Goal: Task Accomplishment & Management: Complete application form

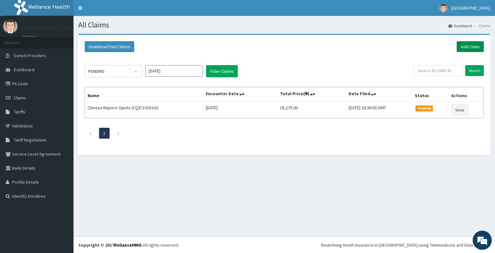
click at [474, 46] on link "Add Claim" at bounding box center [470, 46] width 27 height 11
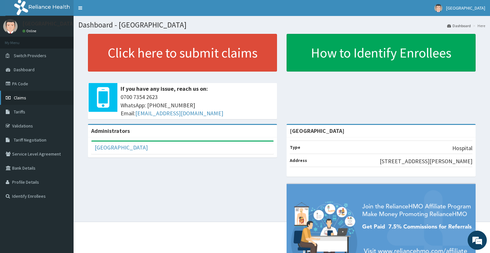
click at [19, 100] on span "Claims" at bounding box center [20, 98] width 12 height 6
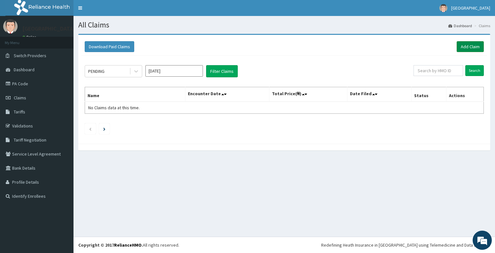
click at [471, 44] on link "Add Claim" at bounding box center [470, 46] width 27 height 11
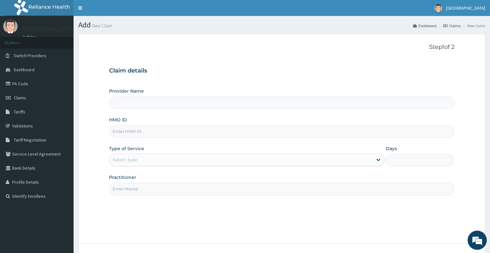
click at [136, 135] on input "HMO ID" at bounding box center [281, 131] width 345 height 12
type input "Ajeromi General Hospital"
type input "SLR/10032/F"
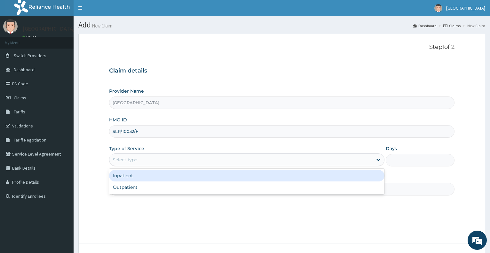
click at [136, 156] on div "Select type" at bounding box center [240, 160] width 263 height 10
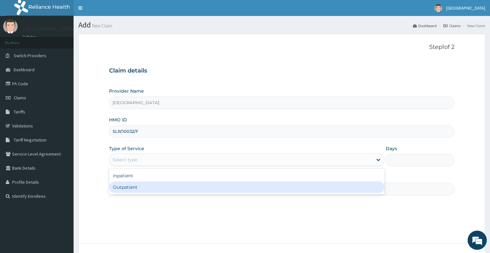
click at [136, 192] on div "Outpatient" at bounding box center [246, 188] width 275 height 12
type input "1"
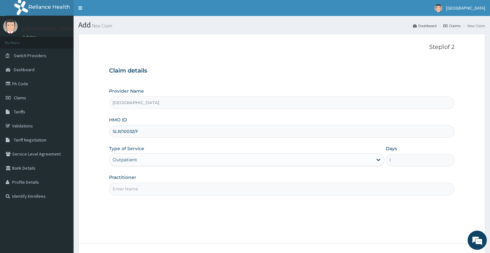
click at [141, 188] on input "Practitioner" at bounding box center [281, 189] width 345 height 12
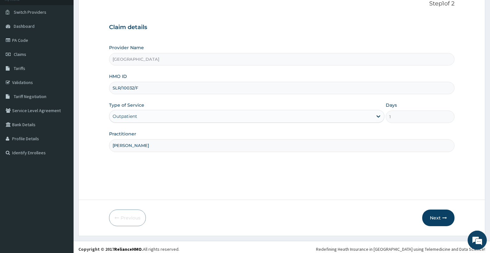
scroll to position [48, 0]
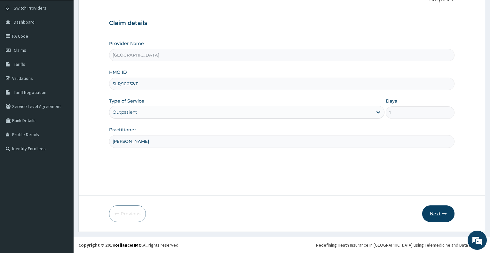
type input "DR BABALOLA"
click at [435, 214] on button "Next" at bounding box center [438, 214] width 32 height 17
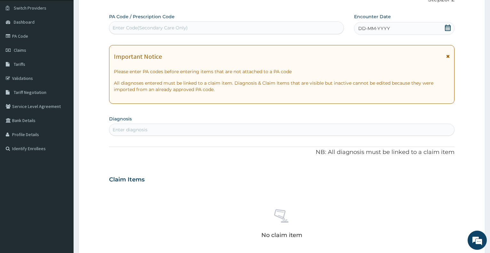
click at [449, 28] on icon at bounding box center [448, 28] width 6 height 6
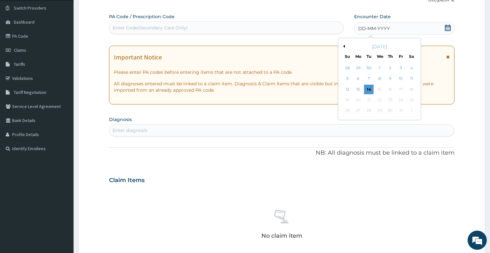
click at [342, 45] on button "Previous Month" at bounding box center [343, 46] width 3 height 3
click at [368, 89] on div "12" at bounding box center [369, 90] width 10 height 10
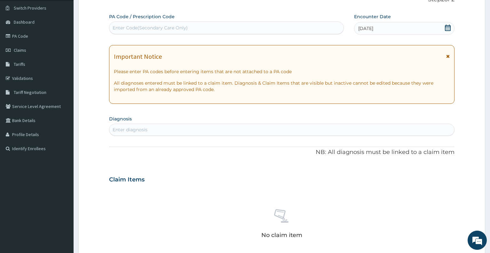
click at [203, 132] on div "Enter diagnosis" at bounding box center [281, 130] width 345 height 10
type input "ASTHMA"
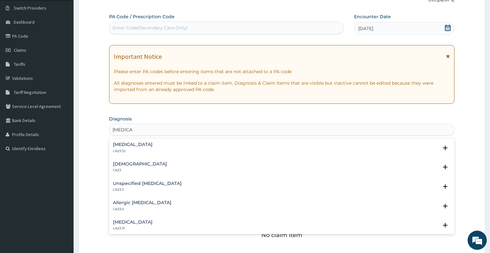
click at [133, 169] on div "Asthma CA23" at bounding box center [282, 167] width 338 height 11
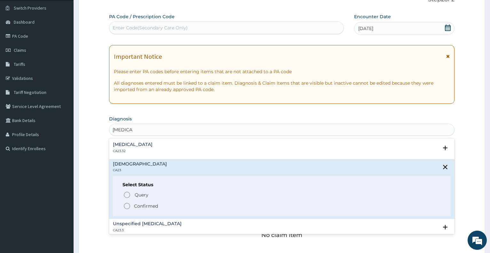
click at [138, 210] on span "Confirmed" at bounding box center [282, 206] width 318 height 8
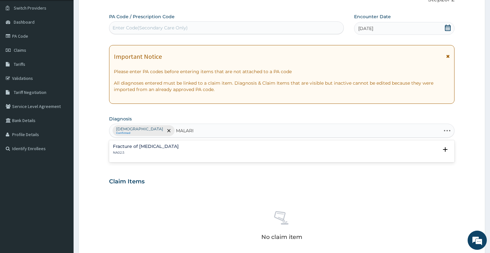
type input "MALARIA"
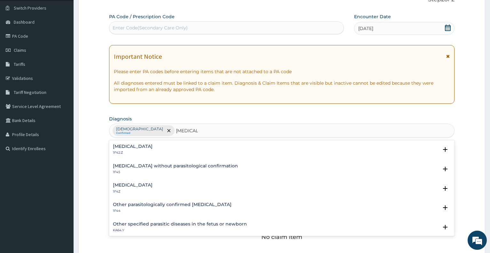
click at [150, 187] on h4 "Malaria, unspecified" at bounding box center [133, 185] width 40 height 5
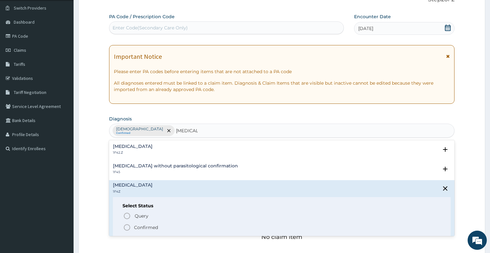
click at [146, 225] on p "Confirmed" at bounding box center [146, 227] width 24 height 6
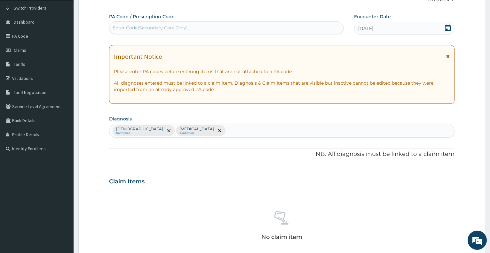
scroll to position [208, 0]
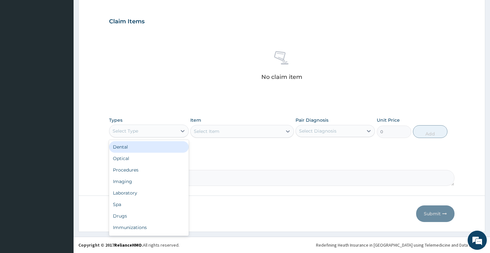
click at [149, 134] on div "Select Type" at bounding box center [142, 131] width 67 height 10
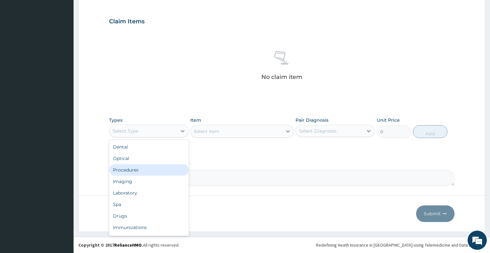
click at [143, 173] on div "Procedures" at bounding box center [148, 170] width 79 height 12
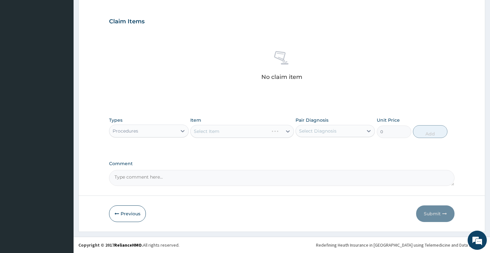
click at [223, 134] on div "Select Item" at bounding box center [242, 131] width 104 height 13
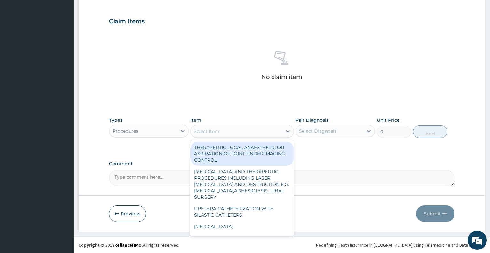
click at [223, 134] on div "Select Item" at bounding box center [236, 131] width 91 height 10
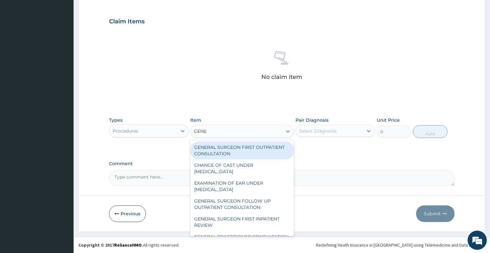
type input "GENER"
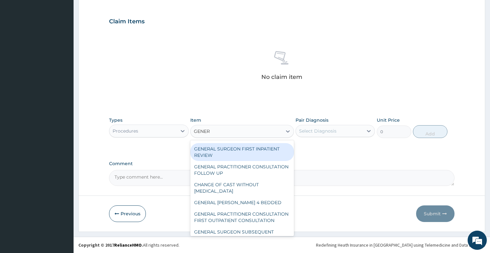
scroll to position [86, 0]
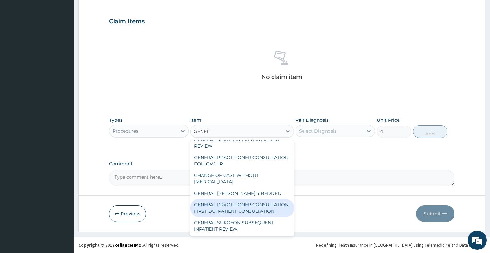
click at [243, 206] on div "GENERAL PRACTITIONER CONSULTATION FIRST OUTPATIENT CONSULTATION" at bounding box center [242, 208] width 104 height 18
type input "3547.5"
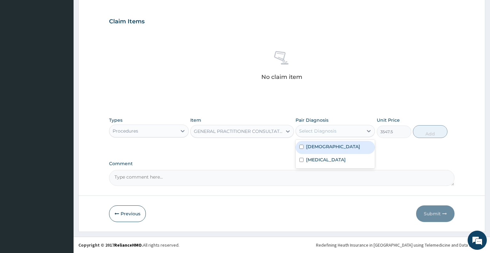
click at [324, 133] on div "Select Diagnosis" at bounding box center [317, 131] width 37 height 6
click at [319, 159] on label "[MEDICAL_DATA]" at bounding box center [326, 160] width 40 height 6
checkbox input "true"
click at [324, 152] on div "Asthma" at bounding box center [334, 147] width 79 height 13
checkbox input "true"
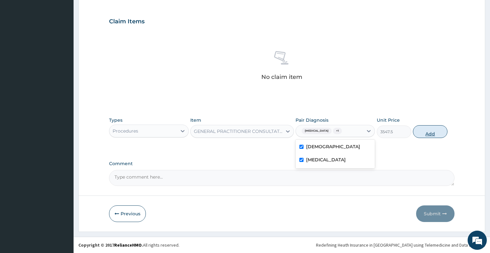
click at [427, 134] on button "Add" at bounding box center [430, 131] width 35 height 13
type input "0"
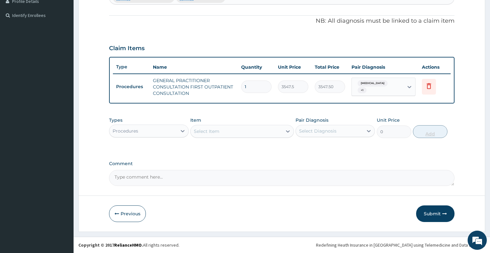
scroll to position [181, 0]
click at [174, 128] on div "Procedures" at bounding box center [142, 131] width 67 height 10
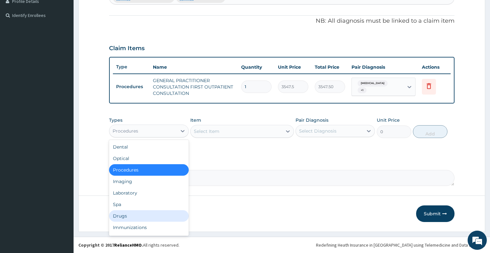
click at [134, 216] on div "Drugs" at bounding box center [148, 216] width 79 height 12
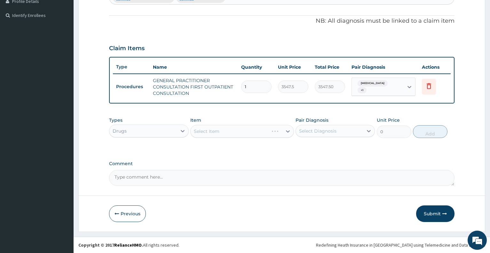
click at [215, 133] on div "Select Item" at bounding box center [242, 131] width 104 height 13
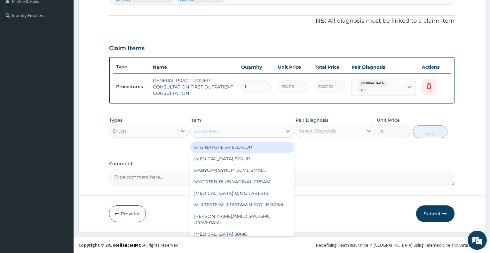
click at [215, 133] on div "Select Item" at bounding box center [207, 131] width 26 height 6
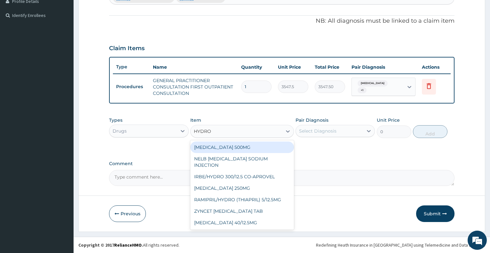
type input "HYDROC"
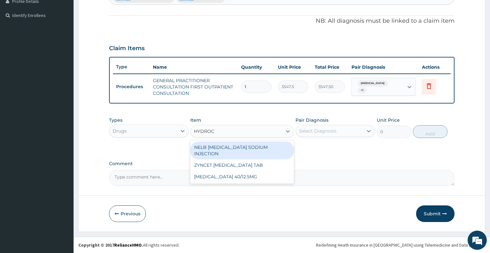
click at [224, 148] on div "NELB [MEDICAL_DATA] SODIUM INJECTION" at bounding box center [242, 151] width 104 height 18
type input "591.25"
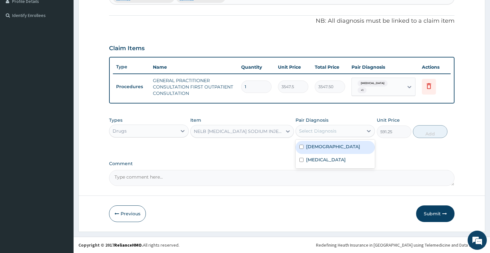
click at [324, 132] on div "Select Diagnosis" at bounding box center [317, 131] width 37 height 6
click at [322, 151] on div "Asthma" at bounding box center [334, 147] width 79 height 13
checkbox input "true"
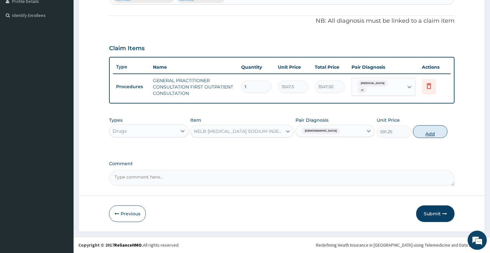
click at [428, 133] on button "Add" at bounding box center [430, 131] width 35 height 13
type input "0"
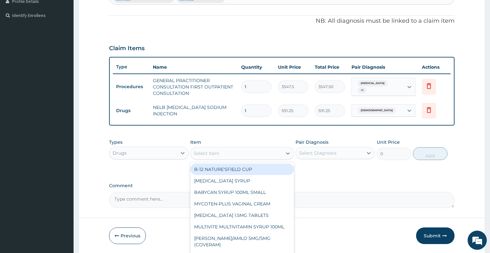
click at [237, 154] on div "Select Item" at bounding box center [236, 153] width 91 height 10
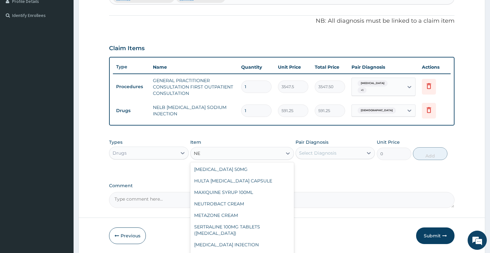
type input "N"
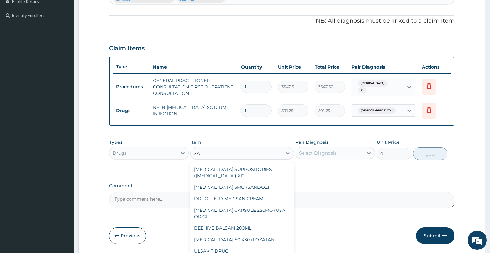
type input "S"
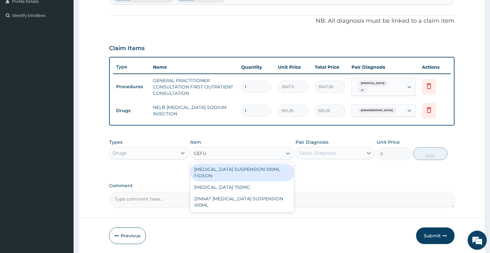
type input "CEF"
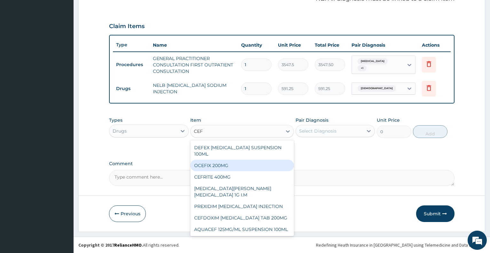
scroll to position [86, 0]
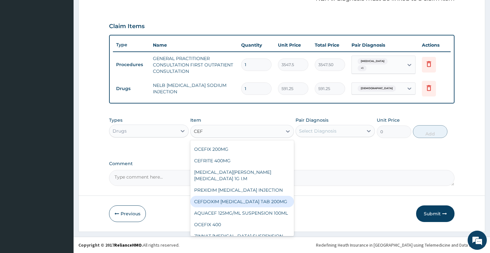
click at [267, 196] on div "CEFDOXIM [MEDICAL_DATA] TAB 200MG" at bounding box center [242, 202] width 104 height 12
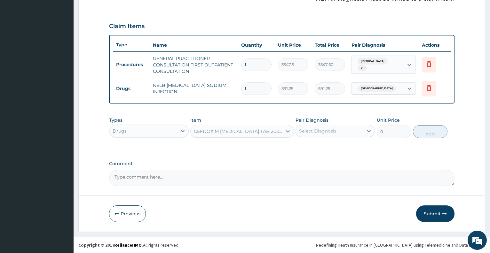
type input "236.5"
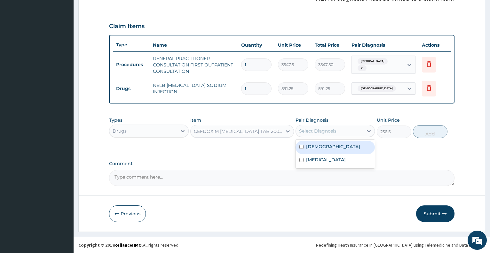
click at [316, 132] on div "Select Diagnosis" at bounding box center [317, 131] width 37 height 6
click at [315, 148] on label "Asthma" at bounding box center [333, 147] width 54 height 6
checkbox input "true"
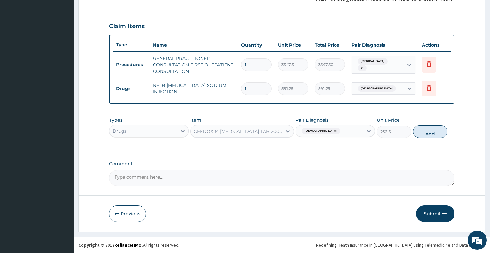
click at [421, 136] on button "Add" at bounding box center [430, 131] width 35 height 13
type input "0"
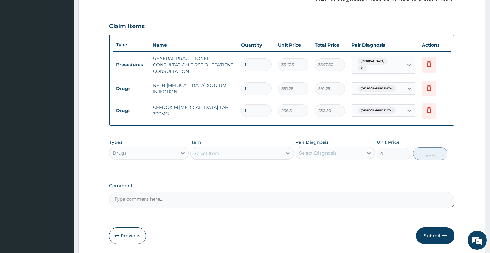
type input "10"
type input "2365.00"
type input "10"
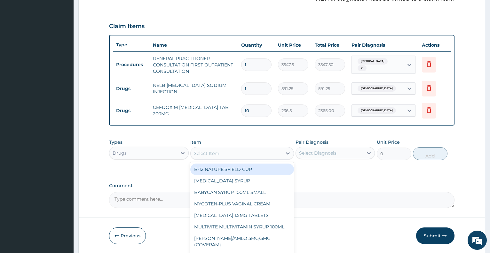
click at [251, 152] on div "Select Item" at bounding box center [236, 153] width 91 height 10
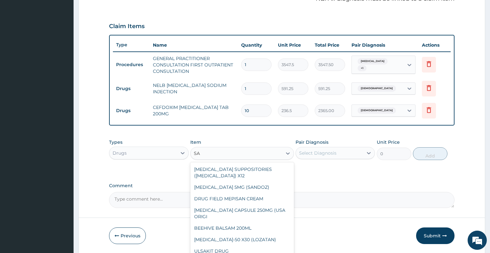
type input "S"
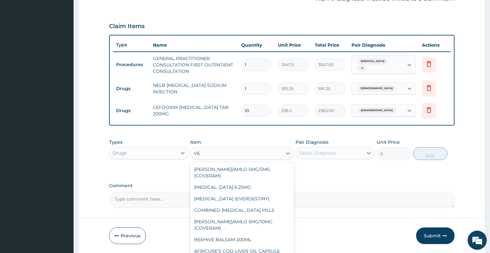
type input "V"
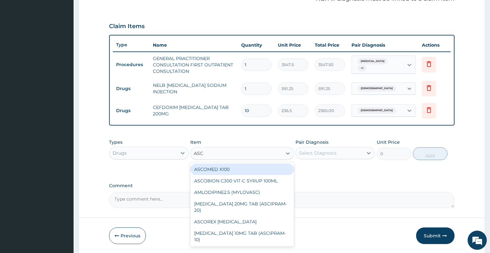
type input "ASCO"
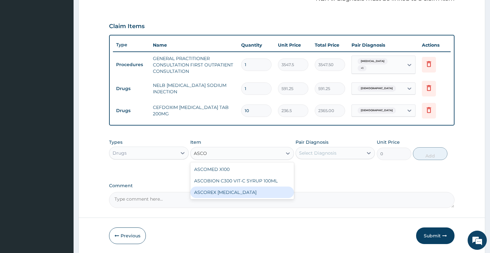
click at [241, 193] on div "ASCOREX [MEDICAL_DATA]" at bounding box center [242, 193] width 104 height 12
type input "1655.5"
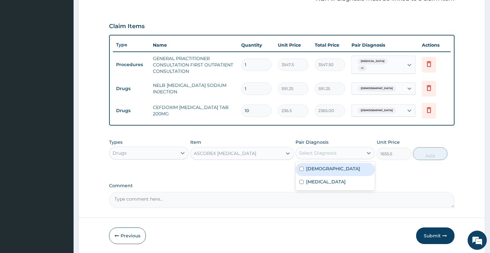
click at [325, 154] on div "Select Diagnosis" at bounding box center [317, 153] width 37 height 6
click at [324, 169] on label "Asthma" at bounding box center [333, 169] width 54 height 6
checkbox input "true"
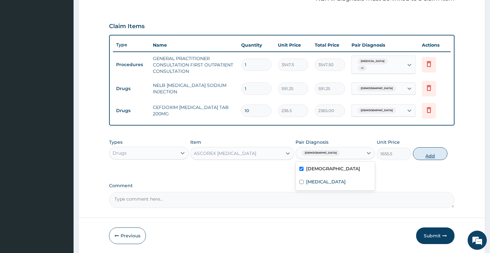
click at [429, 156] on button "Add" at bounding box center [430, 153] width 35 height 13
type input "0"
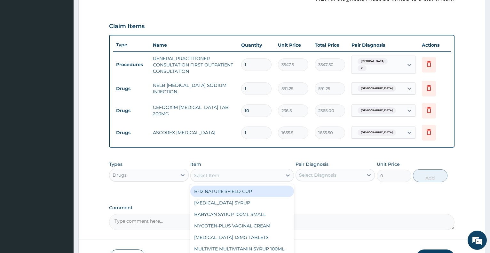
click at [245, 177] on div "Select Item" at bounding box center [236, 175] width 91 height 10
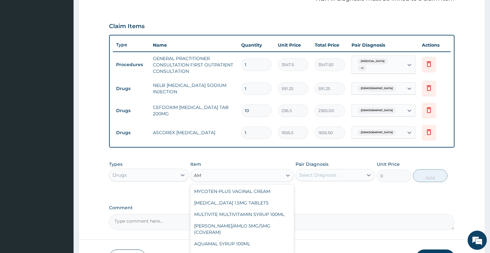
type input "A"
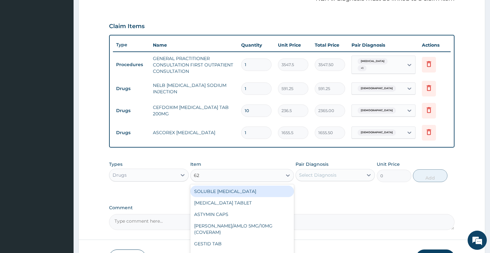
type input "625"
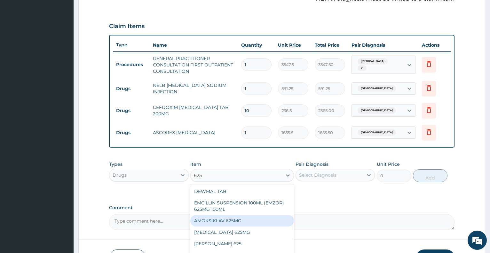
click at [246, 219] on div "AMOKSIKLAV 625MG" at bounding box center [242, 221] width 104 height 12
type input "650.375"
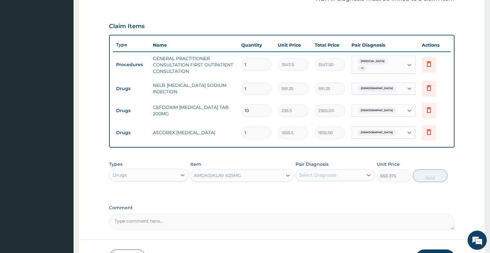
click at [324, 177] on div "Select Diagnosis" at bounding box center [317, 175] width 37 height 6
click at [326, 191] on div "Asthma" at bounding box center [334, 191] width 79 height 13
checkbox input "true"
click at [429, 176] on button "Add" at bounding box center [430, 175] width 35 height 13
type input "0"
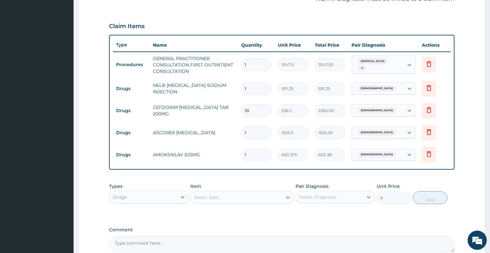
type input "14"
type input "9105.25"
type input "14"
click at [428, 154] on icon at bounding box center [429, 154] width 8 height 8
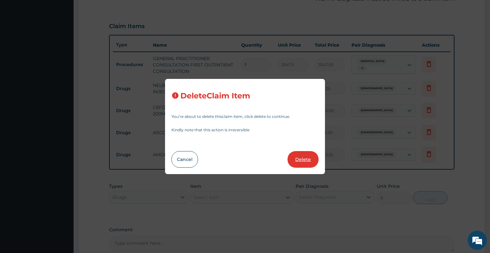
click at [302, 152] on button "Delete" at bounding box center [302, 159] width 31 height 17
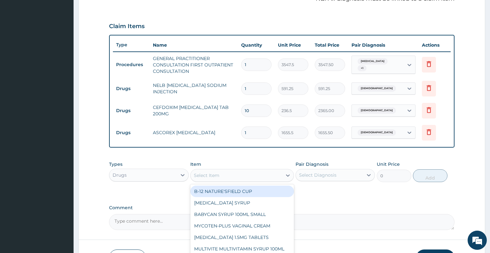
click at [226, 175] on div "Select Item" at bounding box center [236, 175] width 91 height 10
click at [167, 174] on div "Drugs" at bounding box center [142, 175] width 67 height 10
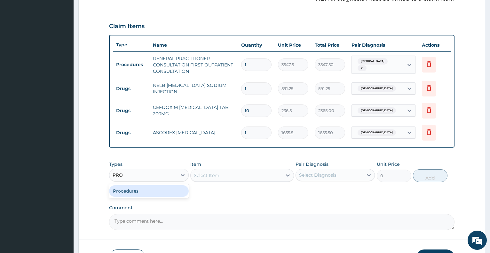
type input "PROC"
click at [170, 194] on div "Procedures" at bounding box center [148, 191] width 79 height 12
click at [224, 177] on div "Select Item" at bounding box center [242, 175] width 104 height 13
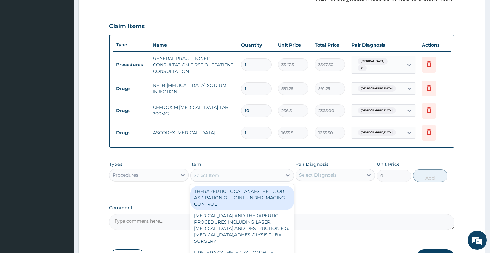
click at [224, 177] on div "Select Item" at bounding box center [236, 175] width 91 height 10
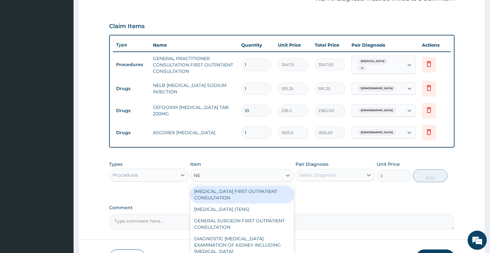
type input "NEB"
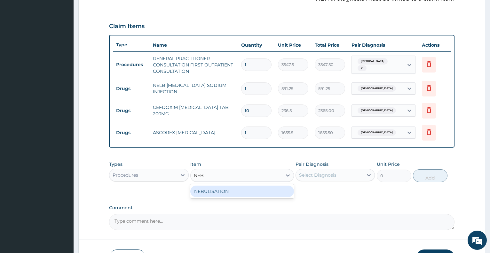
click at [227, 191] on div "NEBULISATION" at bounding box center [242, 192] width 104 height 12
type input "5375"
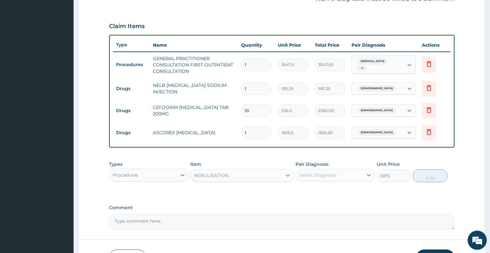
click at [324, 175] on div "Select Diagnosis" at bounding box center [317, 175] width 37 height 6
click at [330, 192] on div "Asthma" at bounding box center [334, 191] width 79 height 13
checkbox input "true"
click at [433, 174] on button "Add" at bounding box center [430, 175] width 35 height 13
type input "0"
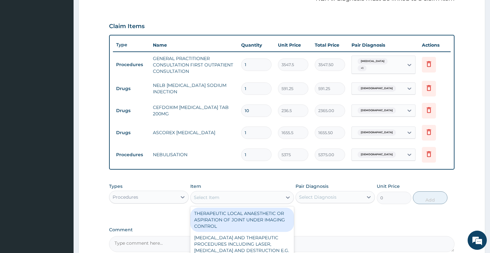
click at [203, 197] on div "Select Item" at bounding box center [207, 197] width 26 height 6
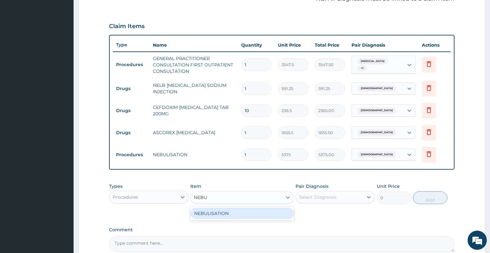
type input "NEBU"
click at [134, 201] on div "Procedures" at bounding box center [142, 197] width 67 height 10
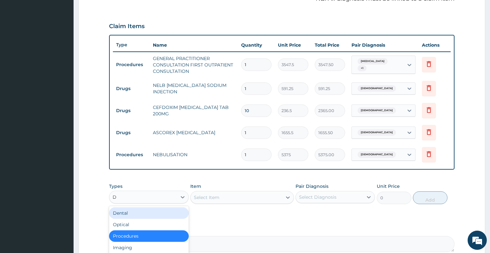
type input "DR"
click at [151, 214] on div "Drugs" at bounding box center [148, 214] width 79 height 12
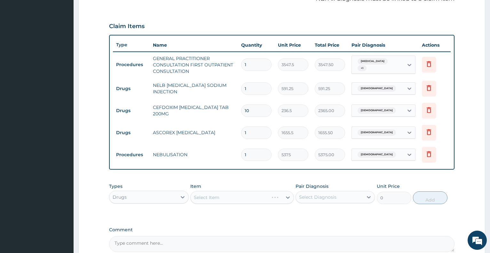
click at [211, 197] on div "Select Item" at bounding box center [242, 197] width 104 height 13
click at [221, 198] on div "Select Item" at bounding box center [242, 197] width 104 height 13
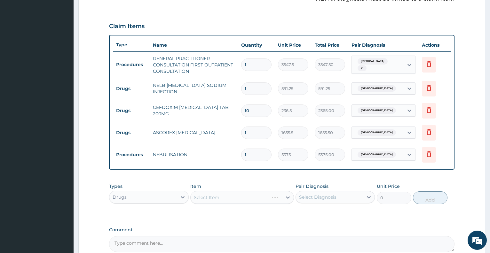
click at [221, 198] on div "Select Item" at bounding box center [242, 197] width 104 height 13
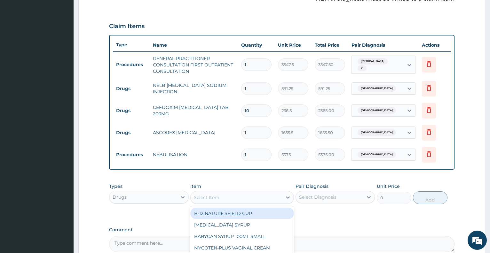
click at [221, 198] on div "Select Item" at bounding box center [236, 198] width 91 height 10
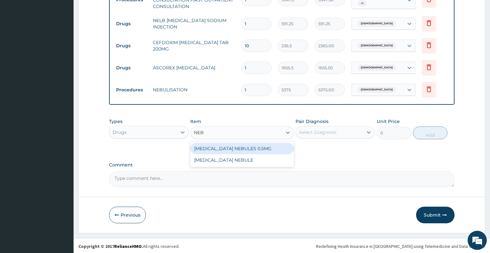
scroll to position [269, 0]
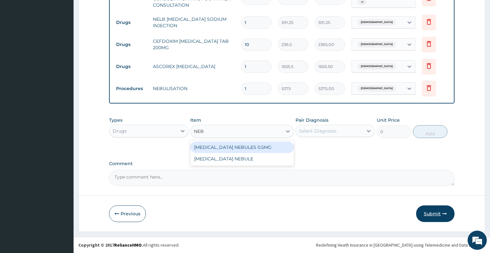
type input "NEB"
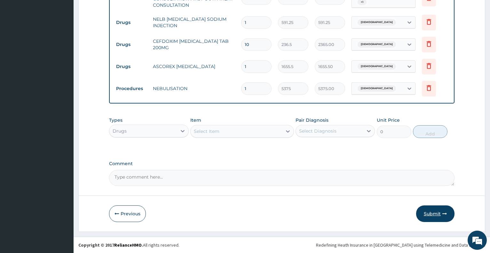
click at [435, 213] on button "Submit" at bounding box center [435, 214] width 38 height 17
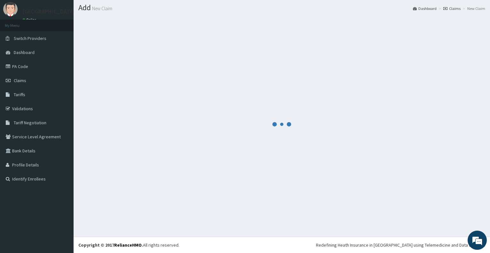
scroll to position [17, 0]
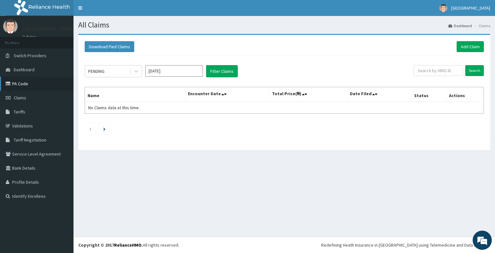
click at [29, 84] on link "PA Code" at bounding box center [37, 84] width 74 height 14
click at [465, 47] on link "Add Claim" at bounding box center [470, 46] width 27 height 11
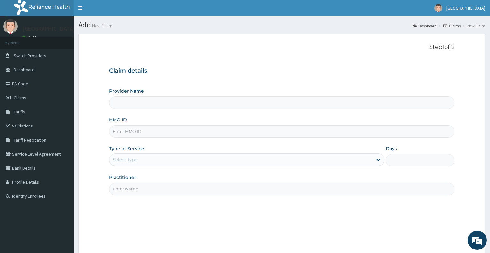
click at [158, 129] on input "HMO ID" at bounding box center [281, 131] width 345 height 12
type input "F"
type input "[GEOGRAPHIC_DATA]"
type input "FAB/10673/A"
click at [158, 158] on div "Select type" at bounding box center [240, 160] width 263 height 10
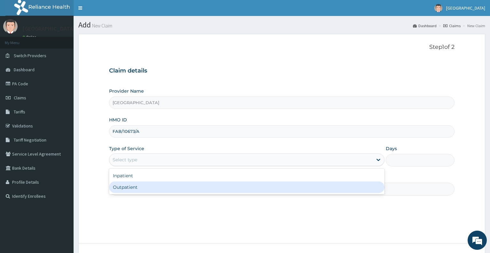
click at [154, 186] on div "Outpatient" at bounding box center [246, 188] width 275 height 12
type input "1"
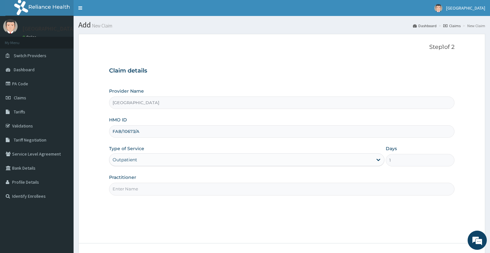
click at [157, 186] on input "Practitioner" at bounding box center [281, 189] width 345 height 12
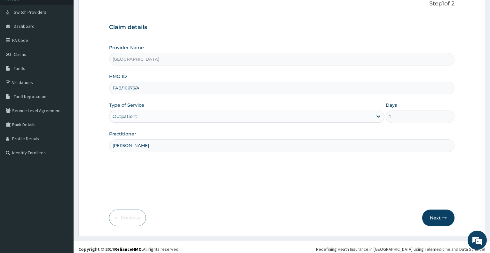
scroll to position [48, 0]
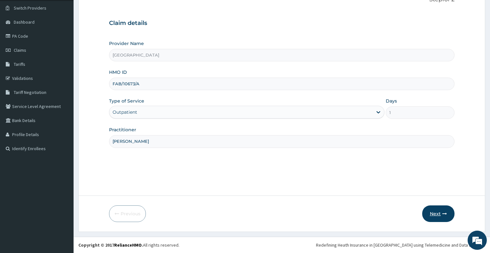
type input "DR BABALOLA"
click at [435, 212] on button "Next" at bounding box center [438, 214] width 32 height 17
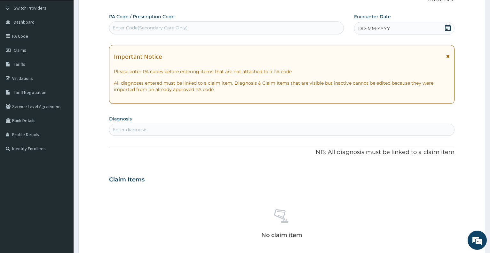
click at [256, 25] on div "Enter Code(Secondary Care Only)" at bounding box center [226, 28] width 234 height 10
paste input "PA/650751"
type input "PA/650751"
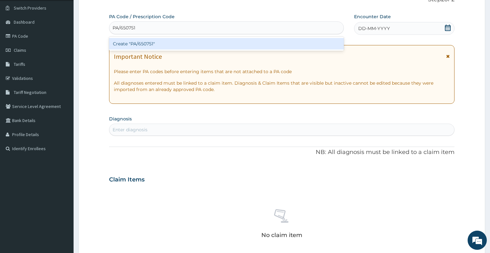
click at [263, 43] on div "Create "PA/650751"" at bounding box center [226, 44] width 234 height 12
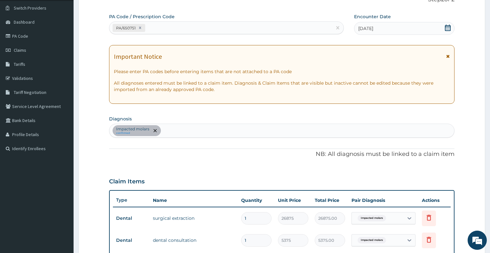
scroll to position [200, 0]
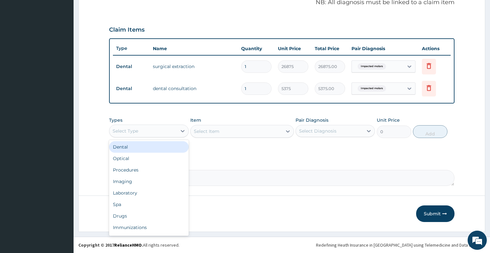
click at [120, 135] on div "Select Type" at bounding box center [142, 131] width 67 height 10
type input "DR"
click at [126, 147] on div "Drugs" at bounding box center [148, 147] width 79 height 12
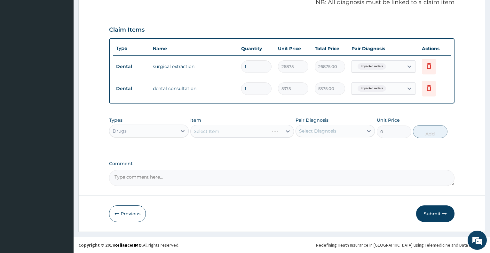
click at [228, 134] on div "Select Item" at bounding box center [242, 131] width 104 height 13
click at [228, 133] on div "Select Item" at bounding box center [236, 131] width 91 height 10
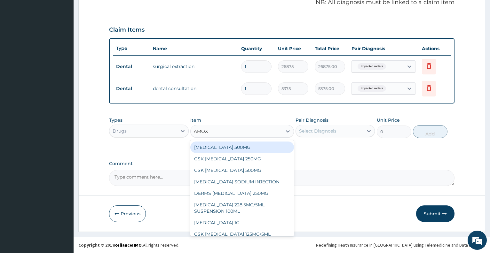
type input "AMOXI"
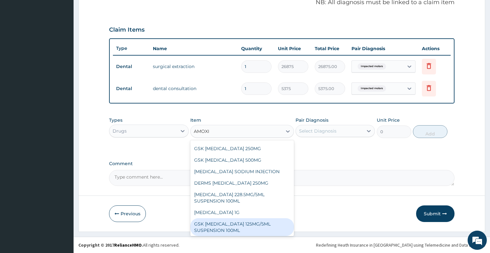
scroll to position [12, 0]
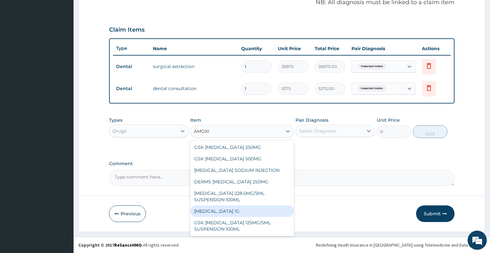
click at [256, 210] on div "[MEDICAL_DATA] 1G" at bounding box center [242, 212] width 104 height 12
type input "709.5"
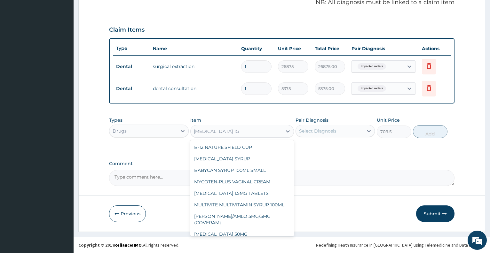
click at [251, 136] on div "[MEDICAL_DATA] 1G" at bounding box center [236, 131] width 91 height 10
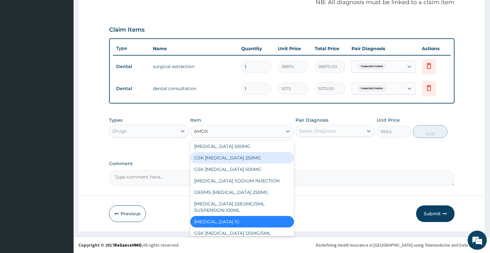
scroll to position [0, 0]
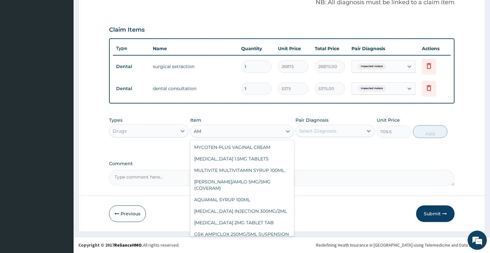
type input "A"
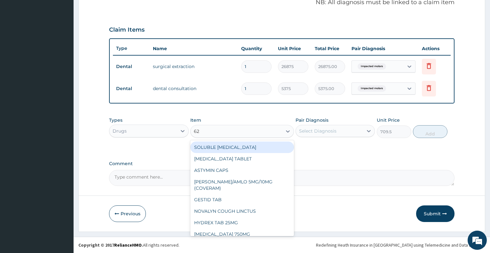
type input "625"
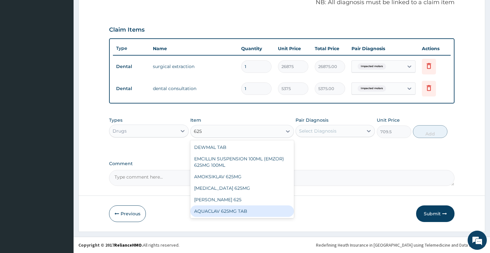
click at [253, 212] on div "AQUACLAV 625MG TAB" at bounding box center [242, 212] width 104 height 12
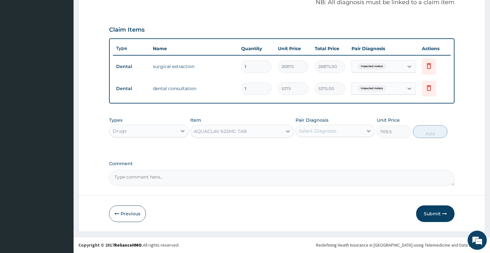
type input "242.4125061035156"
click at [327, 130] on div "Select Diagnosis" at bounding box center [317, 131] width 37 height 6
click at [324, 149] on label "Impacted molars" at bounding box center [325, 147] width 39 height 6
checkbox input "true"
click at [421, 135] on button "Add" at bounding box center [430, 131] width 35 height 13
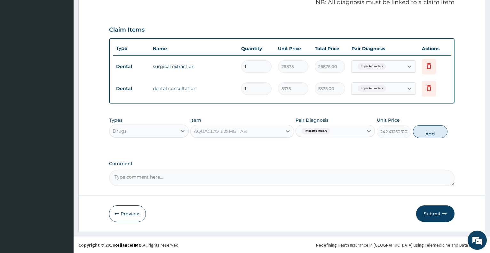
type input "0"
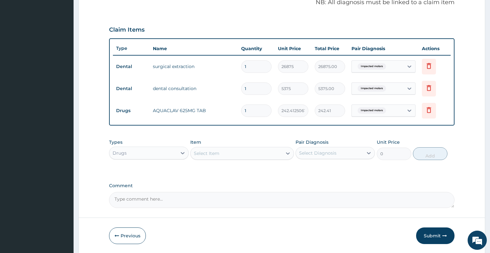
type input "14"
type input "3393.78"
type input "14"
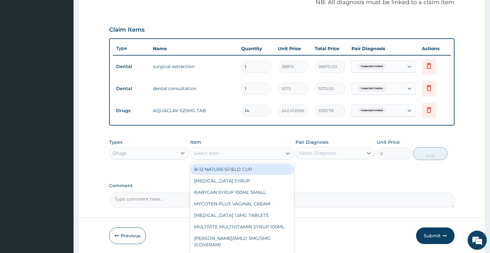
click at [246, 157] on div "Select Item" at bounding box center [236, 153] width 91 height 10
type input "M"
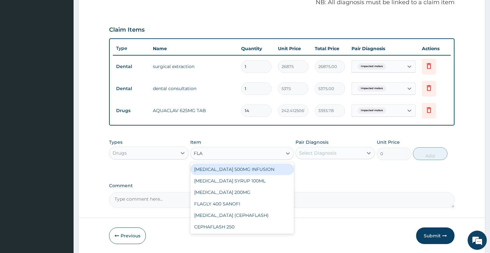
type input "FLAG"
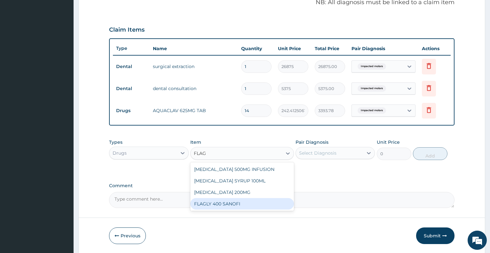
click at [236, 201] on div "FLAGLY 400 SANOFI" at bounding box center [242, 204] width 104 height 12
type input "70.94999694824219"
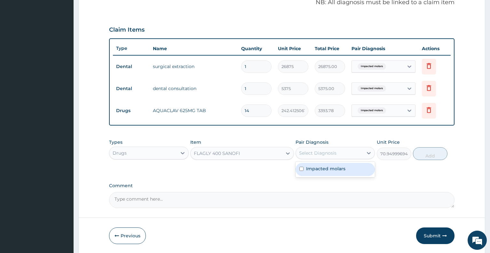
click at [318, 155] on div "Select Diagnosis" at bounding box center [317, 153] width 37 height 6
click at [322, 169] on label "Impacted molars" at bounding box center [325, 169] width 39 height 6
checkbox input "true"
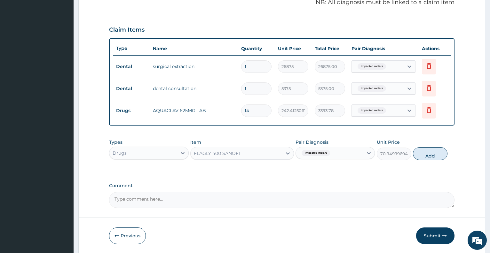
click at [423, 157] on button "Add" at bounding box center [430, 153] width 35 height 13
type input "0"
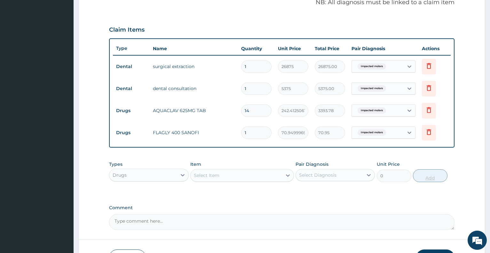
type input "15"
type input "1064.25"
type input "15"
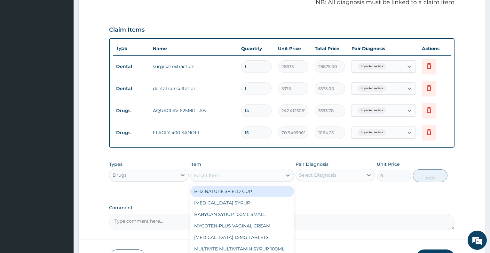
click at [267, 174] on div "Select Item" at bounding box center [236, 175] width 91 height 10
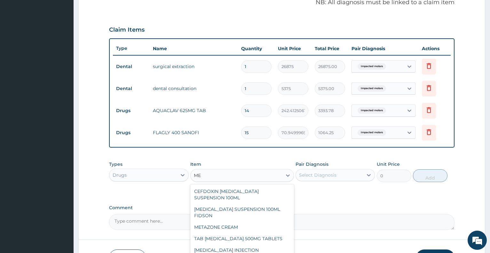
type input "M"
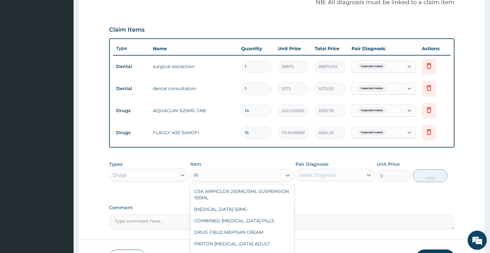
type input "P"
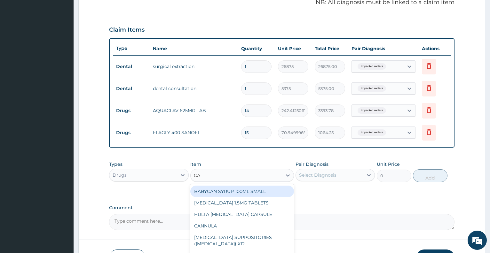
type input "CAM"
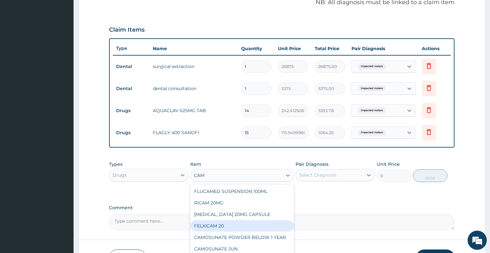
click at [245, 223] on div "FELXICAM 20" at bounding box center [242, 226] width 104 height 12
type input "82.7750015258789"
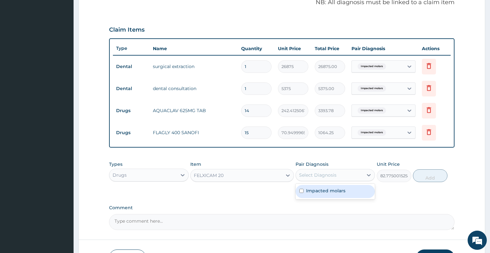
click at [332, 175] on div "Select Diagnosis" at bounding box center [317, 175] width 37 height 6
click at [336, 188] on label "Impacted molars" at bounding box center [325, 191] width 39 height 6
checkbox input "true"
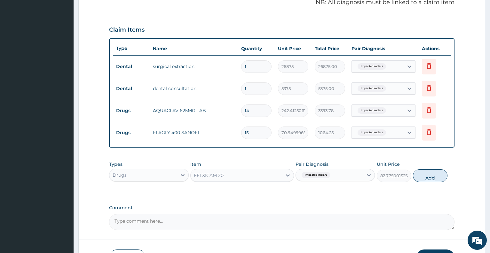
click at [421, 175] on button "Add" at bounding box center [430, 175] width 35 height 13
type input "0"
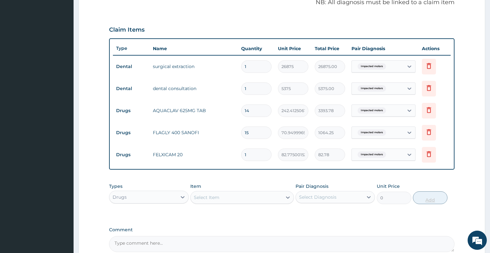
type input "10"
type input "827.75"
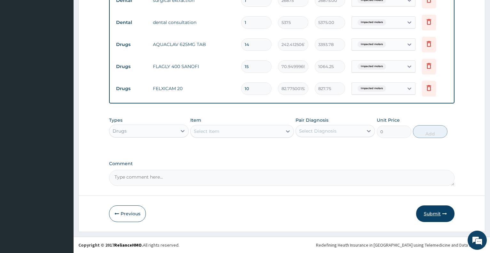
type input "10"
click at [430, 214] on button "Submit" at bounding box center [435, 214] width 38 height 17
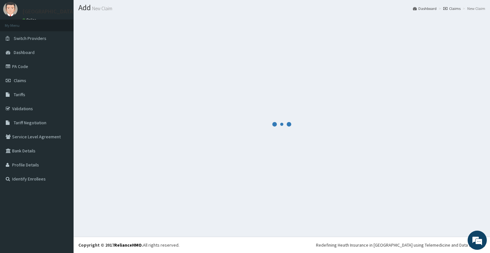
scroll to position [17, 0]
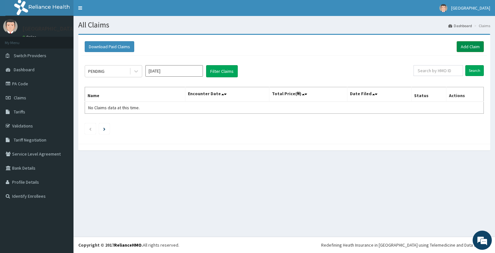
click at [467, 49] on link "Add Claim" at bounding box center [470, 46] width 27 height 11
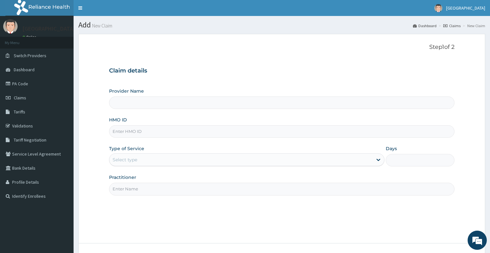
click at [131, 105] on input "Provider Name" at bounding box center [281, 103] width 345 height 12
type input "[GEOGRAPHIC_DATA]"
click at [134, 133] on input "HMO ID" at bounding box center [281, 131] width 345 height 12
type input "SLR/10032/E"
click at [136, 162] on div "Select type" at bounding box center [125, 160] width 25 height 6
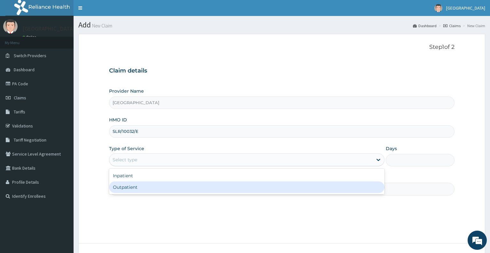
click at [135, 186] on div "Outpatient" at bounding box center [246, 188] width 275 height 12
type input "1"
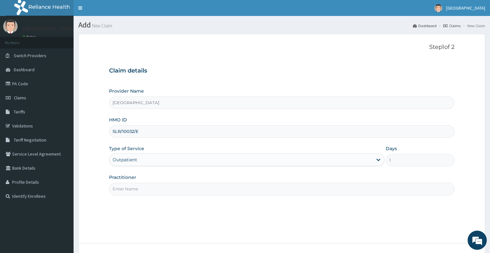
click at [138, 189] on input "Practitioner" at bounding box center [281, 189] width 345 height 12
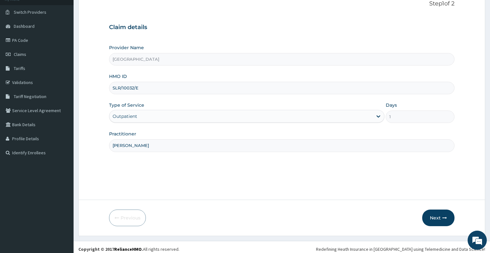
scroll to position [48, 0]
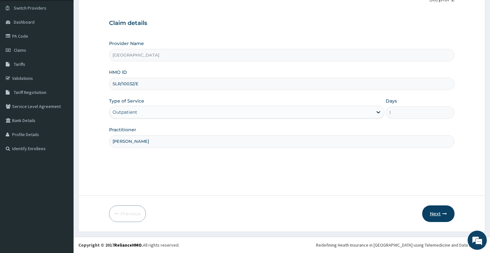
type input "[PERSON_NAME]"
click at [440, 213] on button "Next" at bounding box center [438, 214] width 32 height 17
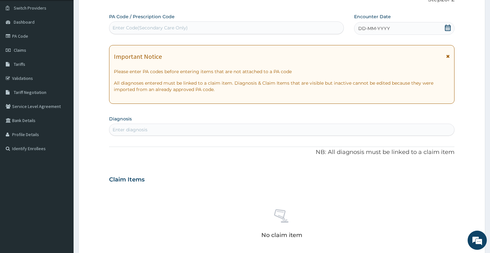
click at [447, 27] on icon at bounding box center [448, 28] width 6 height 6
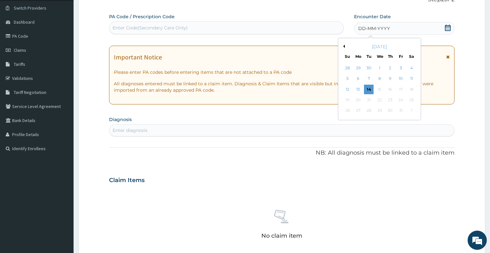
click at [343, 44] on div "October 2025" at bounding box center [379, 46] width 77 height 6
click at [344, 46] on button "Previous Month" at bounding box center [343, 46] width 3 height 3
click at [388, 90] on div "14" at bounding box center [390, 90] width 10 height 10
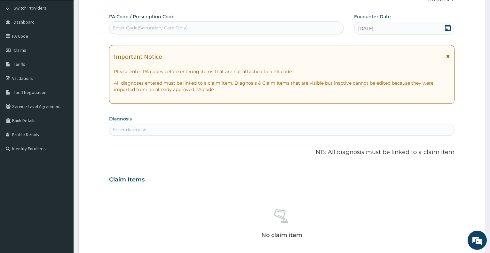
click at [214, 132] on div "Enter diagnosis" at bounding box center [281, 130] width 345 height 10
type input "GASTROE"
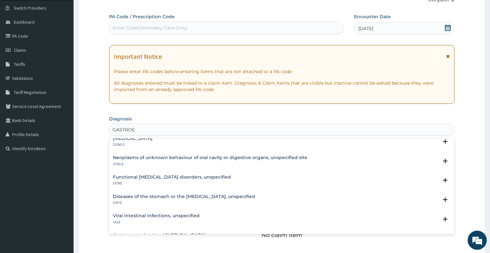
scroll to position [104, 0]
click at [193, 179] on h4 "Functional gastrointestinal disorders, unspecified" at bounding box center [172, 177] width 118 height 5
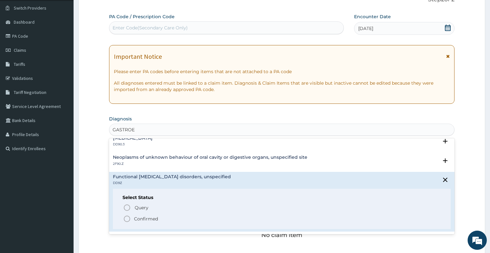
click at [145, 218] on p "Confirmed" at bounding box center [146, 219] width 24 height 6
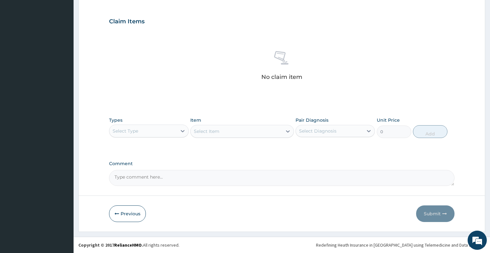
scroll to position [0, 0]
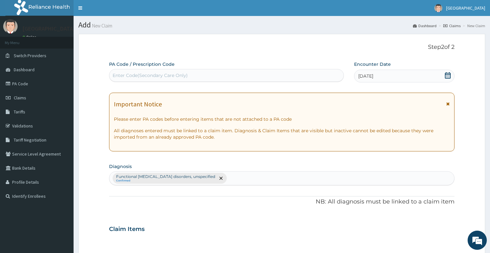
click at [236, 178] on div "Functional gastrointestinal disorders, unspecified Confirmed" at bounding box center [281, 178] width 345 height 13
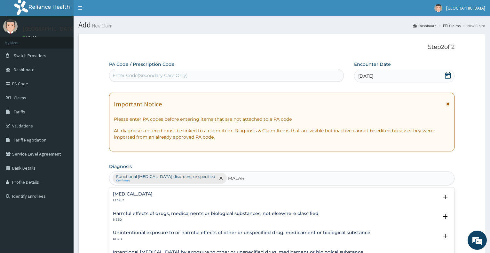
type input "MALARIA"
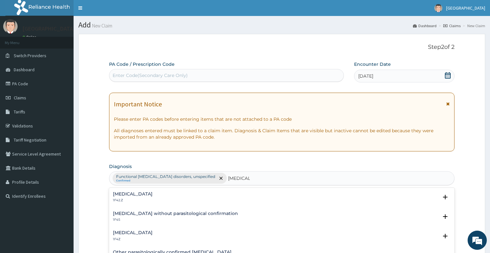
click at [150, 234] on h4 "Malaria, unspecified" at bounding box center [133, 233] width 40 height 5
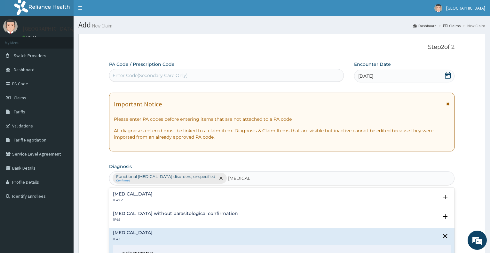
click at [125, 251] on h6 "Select Status" at bounding box center [281, 253] width 319 height 5
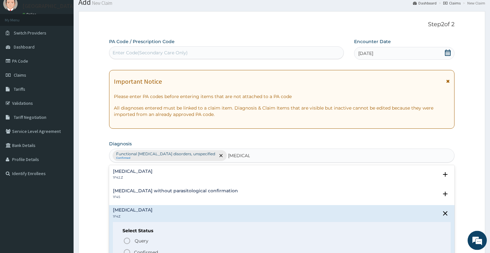
scroll to position [33, 0]
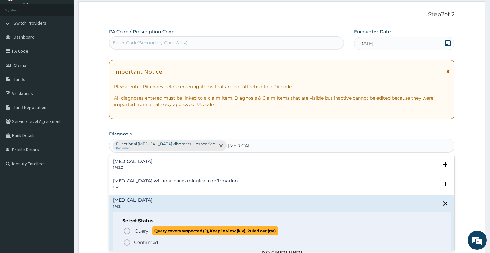
click at [144, 230] on span "Query" at bounding box center [142, 231] width 14 height 6
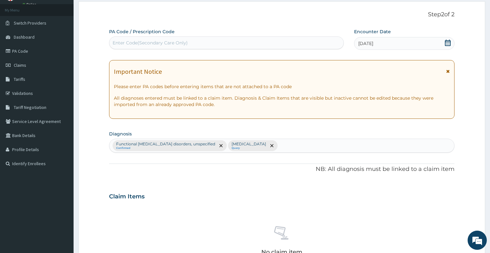
scroll to position [208, 0]
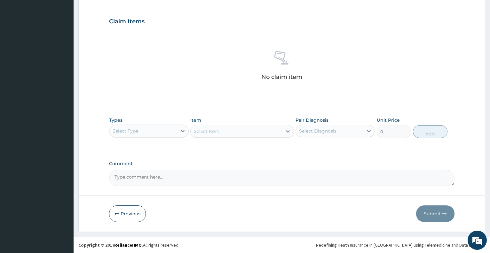
click at [160, 133] on div "Select Type" at bounding box center [142, 131] width 67 height 10
type input "PRO"
click at [162, 146] on div "Procedures" at bounding box center [148, 147] width 79 height 12
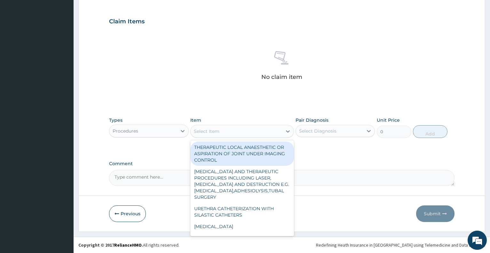
click at [203, 133] on div "Select Item" at bounding box center [207, 131] width 26 height 6
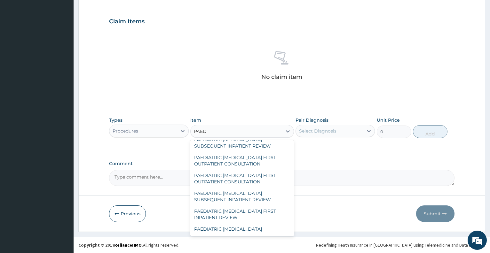
scroll to position [306, 0]
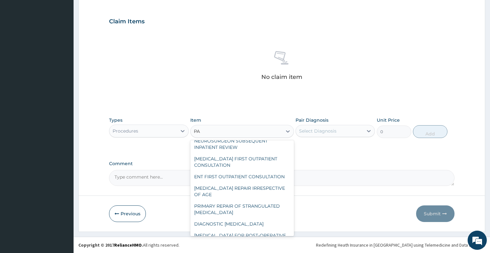
type input "P"
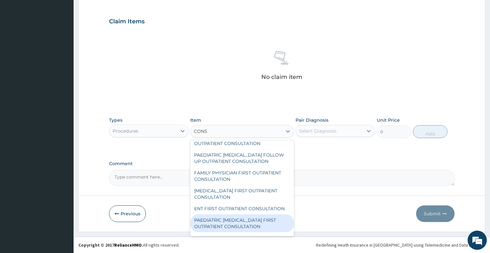
scroll to position [1008, 0]
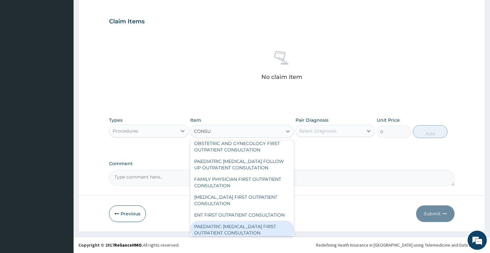
type input "CONSUL"
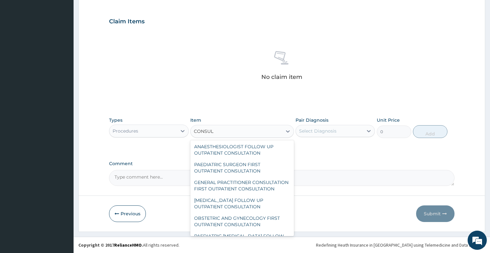
scroll to position [916, 0]
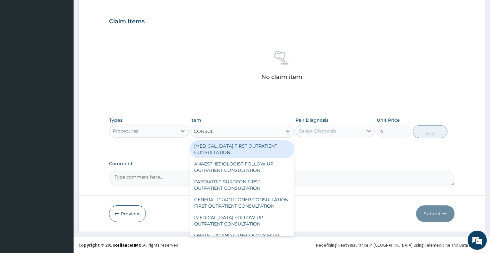
click at [263, 158] on div "PEDIATRICIAN FIRST OUTPATIENT CONSULTATION" at bounding box center [242, 149] width 104 height 18
type input "20425"
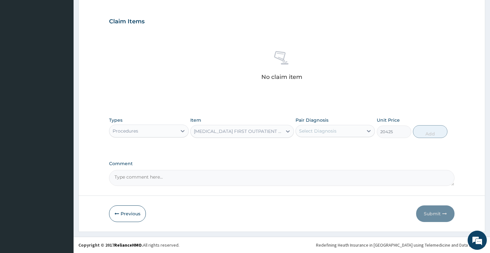
click at [327, 134] on div "Select Diagnosis" at bounding box center [317, 131] width 37 height 6
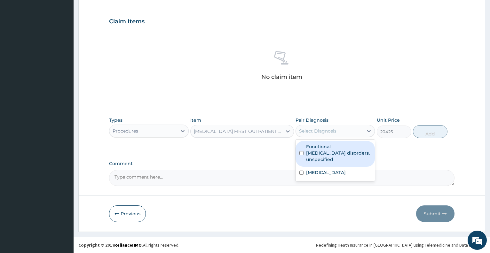
click at [326, 155] on label "Functional gastrointestinal disorders, unspecified" at bounding box center [338, 153] width 65 height 19
checkbox input "true"
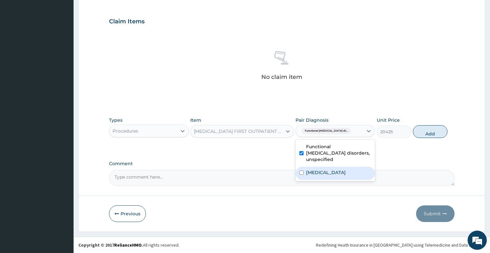
click at [328, 169] on label "Malaria, unspecified" at bounding box center [326, 172] width 40 height 6
checkbox input "true"
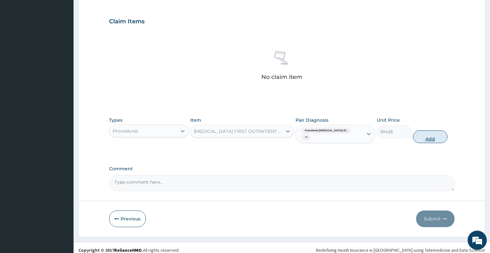
click at [430, 138] on button "Add" at bounding box center [430, 136] width 35 height 13
type input "0"
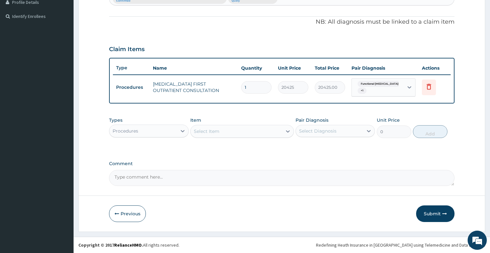
click at [145, 133] on div "Procedures" at bounding box center [142, 131] width 67 height 10
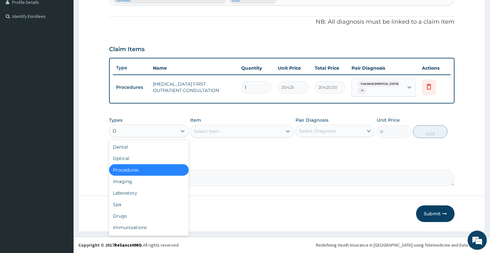
type input "DR"
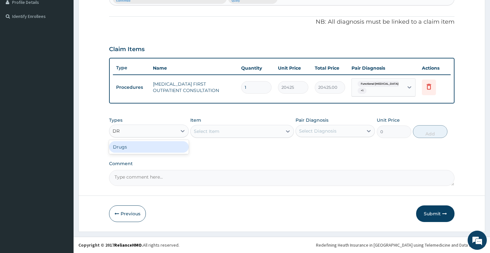
click at [147, 143] on div "Drugs" at bounding box center [148, 147] width 79 height 12
click at [216, 134] on div "Select Item" at bounding box center [242, 131] width 104 height 13
click at [221, 135] on div "Select Item" at bounding box center [242, 131] width 104 height 13
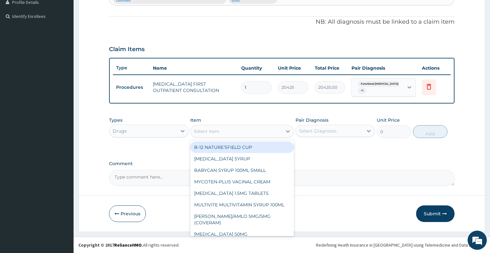
click at [225, 133] on div "Select Item" at bounding box center [236, 131] width 91 height 10
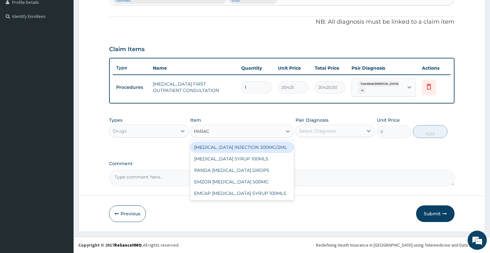
type input "PARACE"
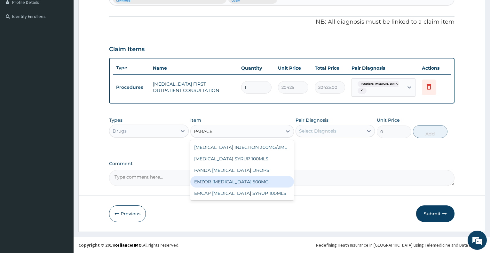
click at [238, 180] on div "EMZOR PARACETAMOL 500MG" at bounding box center [242, 182] width 104 height 12
type input "23.64999961853027"
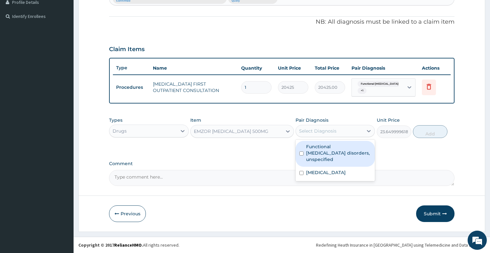
click at [313, 134] on div "Select Diagnosis" at bounding box center [329, 131] width 67 height 10
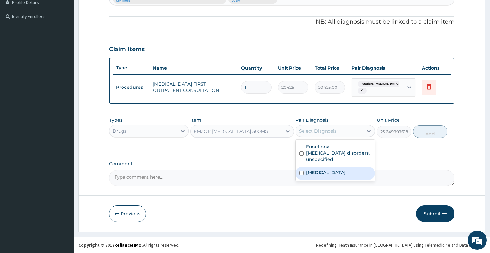
click at [323, 169] on label "Malaria, unspecified" at bounding box center [326, 172] width 40 height 6
checkbox input "true"
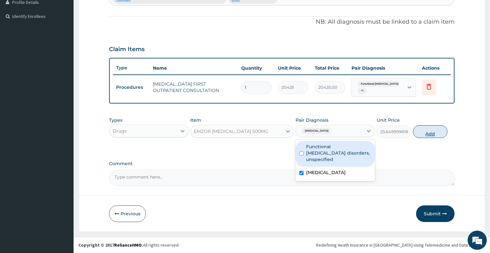
click at [430, 133] on button "Add" at bounding box center [430, 131] width 35 height 13
type input "0"
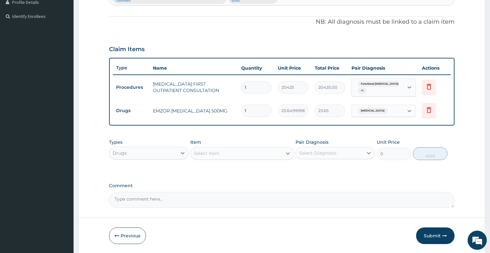
type input "0.00"
type input "9"
type input "212.85"
type input "9"
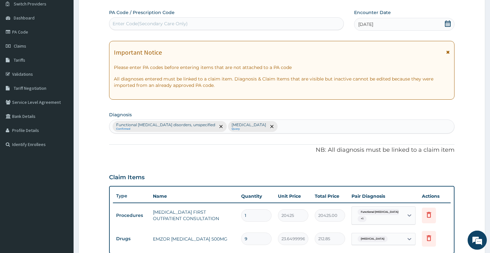
click at [306, 2] on div "Step 2 of 2 PA Code / Prescription Code Enter Code(Secondary Care Only) Encount…" at bounding box center [281, 164] width 345 height 344
type input "UPPER"
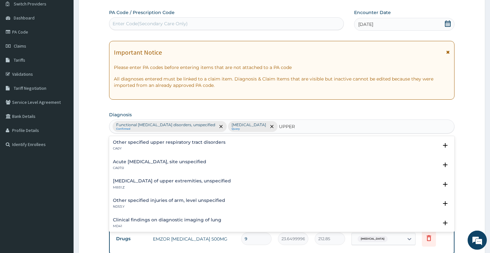
click at [201, 164] on h4 "Acute upper respiratory infection, site unspecified" at bounding box center [159, 162] width 93 height 5
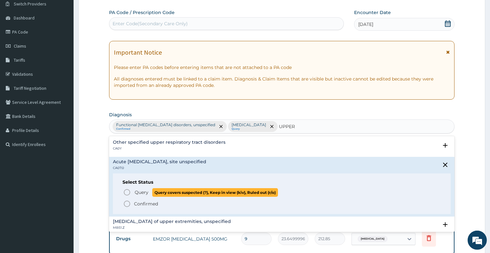
click at [155, 196] on span "Query covers suspected (?), Keep in view (kiv), Ruled out (r/o)" at bounding box center [215, 192] width 126 height 9
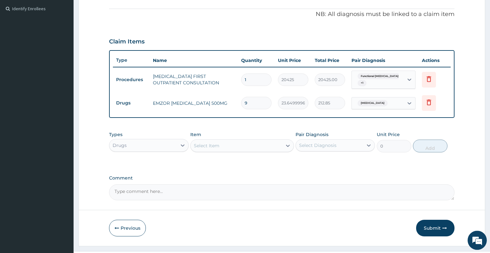
scroll to position [202, 0]
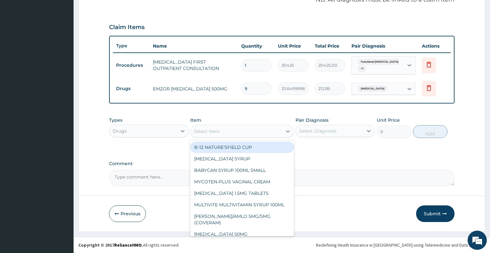
click at [214, 135] on div "Select Item" at bounding box center [236, 131] width 91 height 10
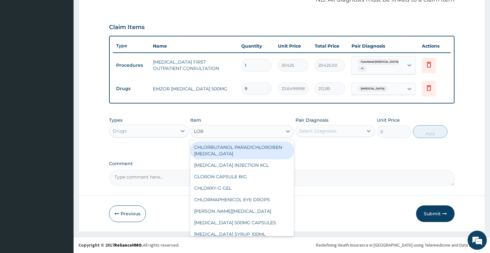
type input "LORA"
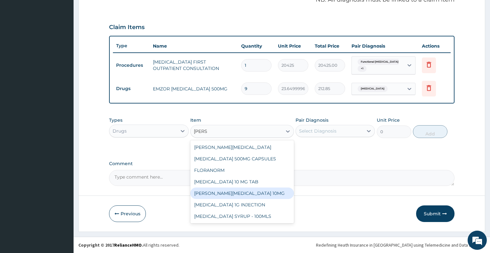
click at [220, 193] on div "LORATYN LORATADINE 10MG" at bounding box center [242, 194] width 104 height 12
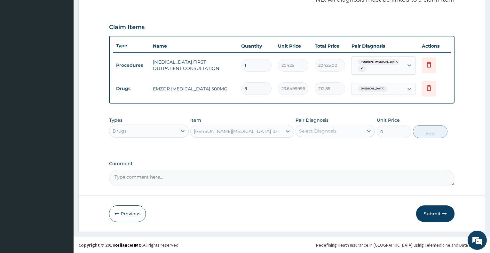
type input "88.6875"
click at [325, 134] on div "Select Diagnosis" at bounding box center [317, 131] width 37 height 6
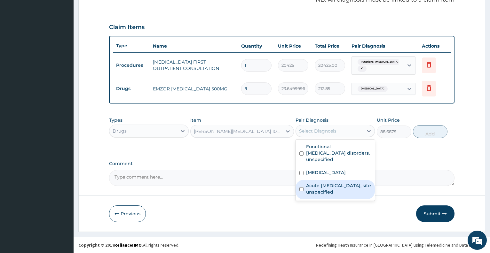
click at [322, 183] on label "Acute upper respiratory infection, site unspecified" at bounding box center [338, 189] width 65 height 13
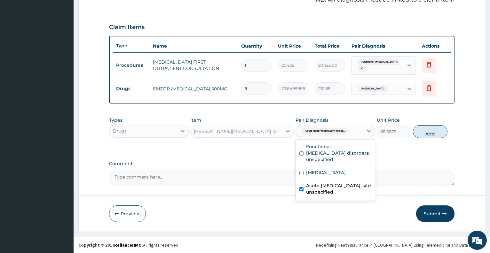
checkbox input "true"
click at [433, 130] on button "Add" at bounding box center [430, 131] width 35 height 13
type input "0"
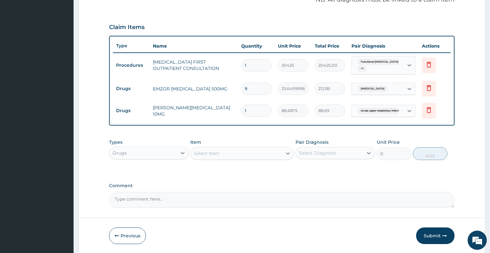
type input "0.00"
type input "5"
type input "443.44"
type input "5"
click at [209, 153] on div "Select Item" at bounding box center [207, 153] width 26 height 6
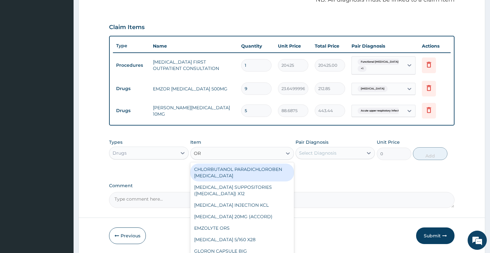
type input "ORS"
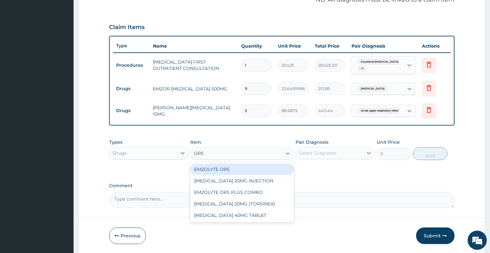
click at [224, 168] on div "EMZOLYTE ORS" at bounding box center [242, 170] width 104 height 12
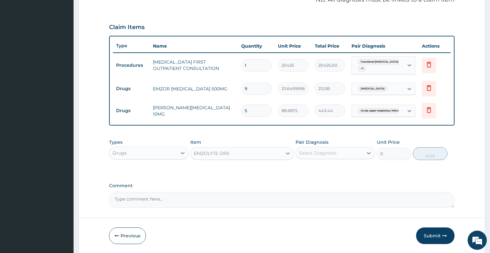
type input "473"
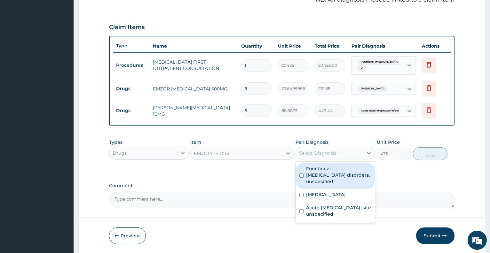
click at [324, 157] on div "Select Diagnosis" at bounding box center [329, 153] width 67 height 10
click at [339, 169] on label "Functional gastrointestinal disorders, unspecified" at bounding box center [338, 175] width 65 height 19
checkbox input "true"
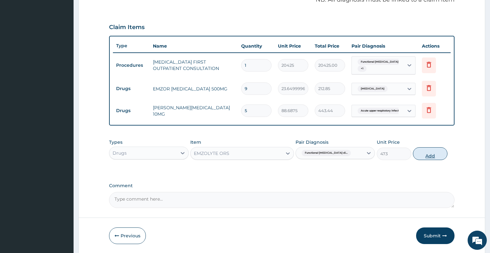
click at [424, 155] on button "Add" at bounding box center [430, 153] width 35 height 13
type input "0"
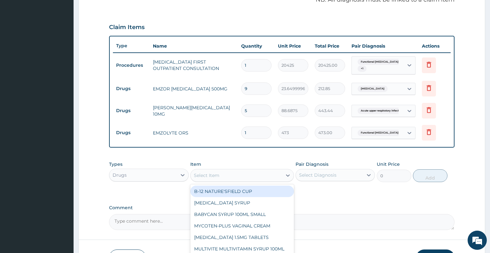
click at [220, 177] on div "Select Item" at bounding box center [236, 175] width 91 height 10
type input "ZINC"
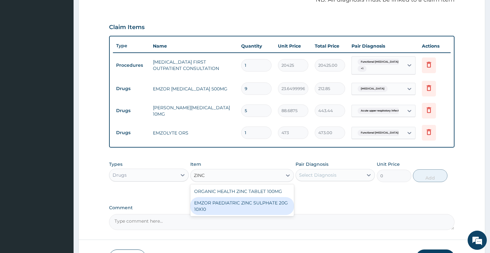
click at [226, 206] on div "EMZOR PAEDIATRIC ZINC SULPHATE 20G 10X10" at bounding box center [242, 206] width 104 height 18
type input "53.21250152587891"
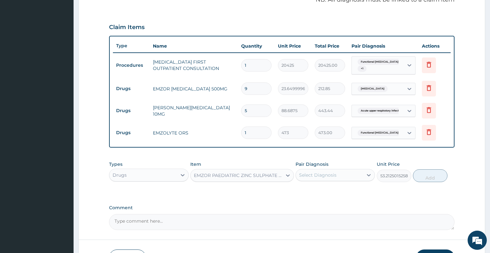
click at [331, 175] on div "Select Diagnosis" at bounding box center [317, 175] width 37 height 6
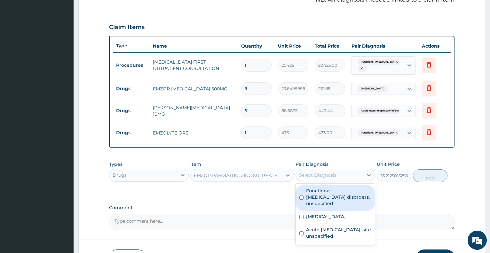
click at [326, 198] on label "Functional gastrointestinal disorders, unspecified" at bounding box center [338, 197] width 65 height 19
checkbox input "true"
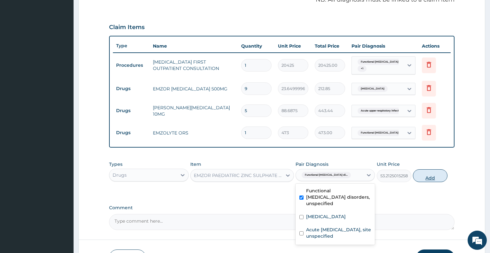
click at [427, 174] on button "Add" at bounding box center [430, 175] width 35 height 13
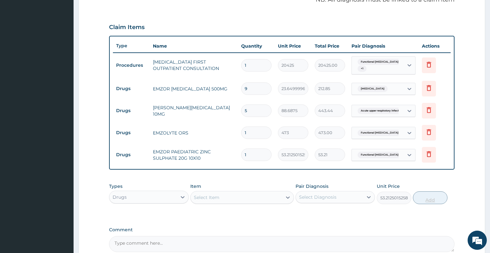
type input "0"
type input "10"
type input "532.13"
type input "10"
click at [221, 198] on div "Select Item" at bounding box center [236, 198] width 91 height 10
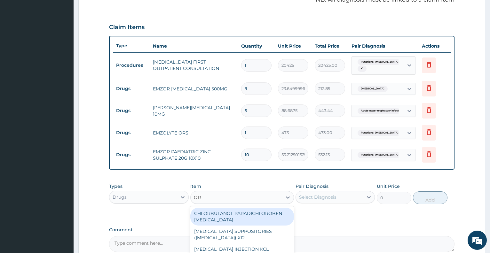
type input "ORS"
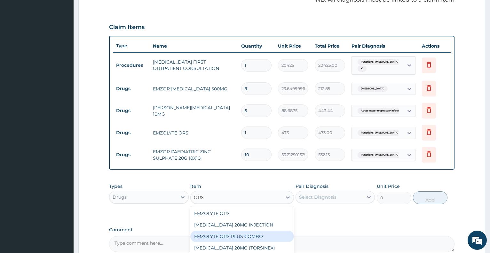
click at [228, 235] on div "EMZOLYTE ORS PLUS COMBO" at bounding box center [242, 237] width 104 height 12
type input "709.5"
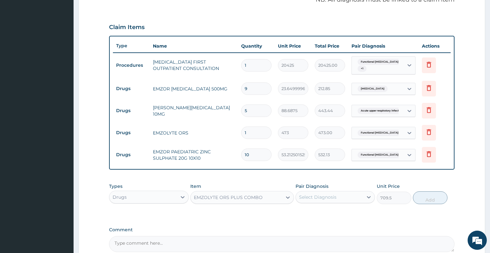
click at [267, 197] on div "EMZOLYTE ORS PLUS COMBO" at bounding box center [236, 198] width 91 height 10
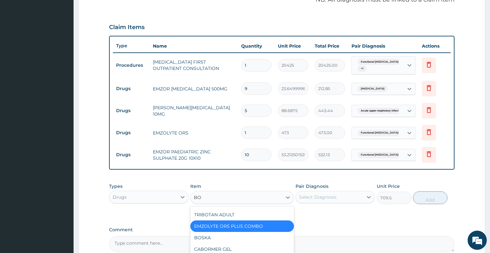
scroll to position [0, 0]
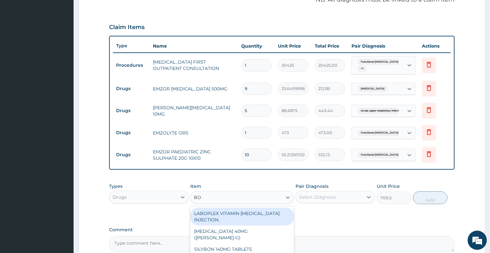
type input "B"
type input "SAC"
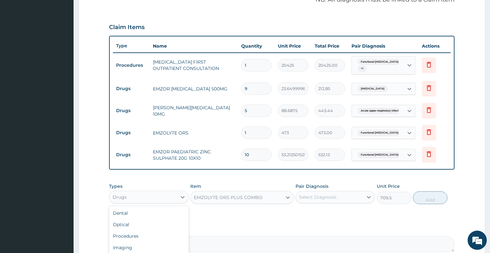
click at [163, 203] on div "Drugs" at bounding box center [148, 197] width 79 height 13
click at [154, 239] on div "Procedures" at bounding box center [148, 237] width 79 height 12
type input "0"
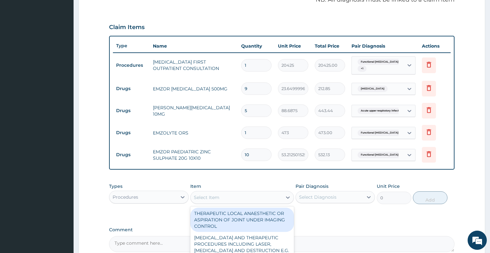
click at [200, 198] on div "Select Item" at bounding box center [207, 197] width 26 height 6
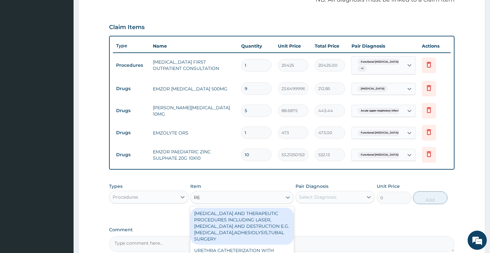
type input "REG"
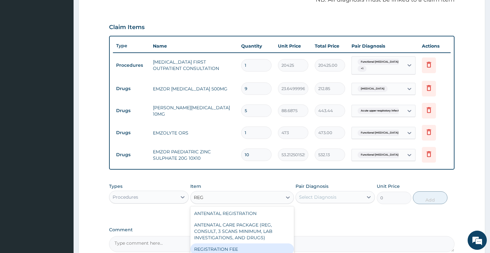
click at [201, 248] on div "REGISTRATION FEE" at bounding box center [242, 250] width 104 height 12
type input "2150"
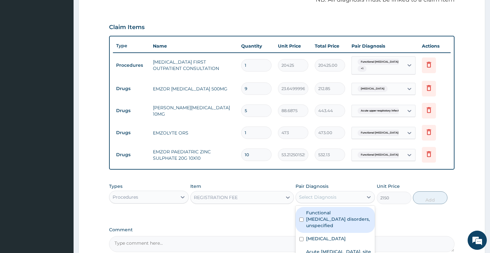
click at [323, 196] on div "Select Diagnosis" at bounding box center [317, 197] width 37 height 6
click at [333, 221] on label "Functional gastrointestinal disorders, unspecified" at bounding box center [338, 219] width 65 height 19
checkbox input "true"
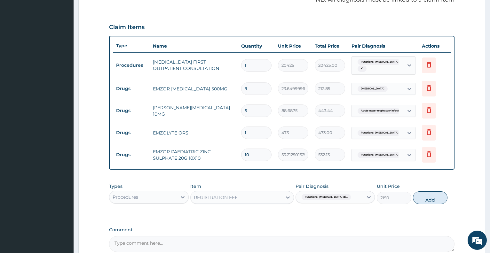
click at [428, 199] on button "Add" at bounding box center [430, 198] width 35 height 13
type input "0"
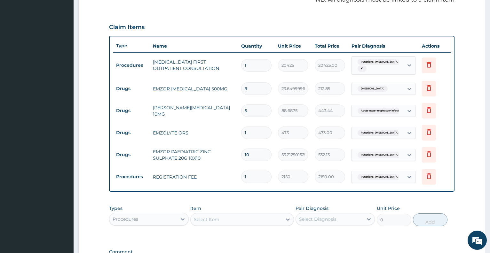
scroll to position [290, 0]
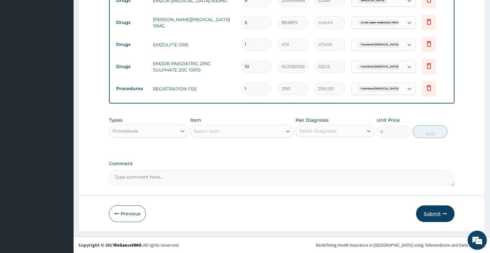
click at [437, 213] on button "Submit" at bounding box center [435, 214] width 38 height 17
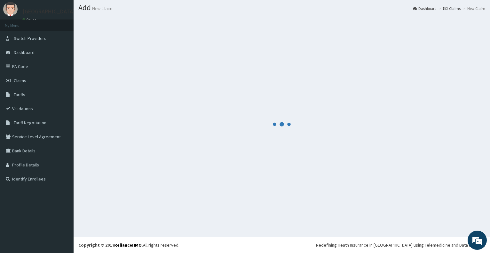
scroll to position [17, 0]
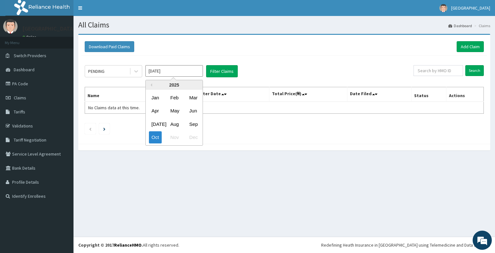
click at [182, 74] on input "[DATE]" at bounding box center [175, 71] width 58 height 12
click at [178, 122] on div "Aug" at bounding box center [174, 124] width 13 height 12
type input "Aug 2025"
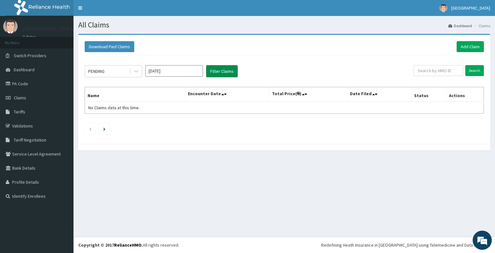
click at [210, 71] on button "Filter Claims" at bounding box center [222, 71] width 32 height 12
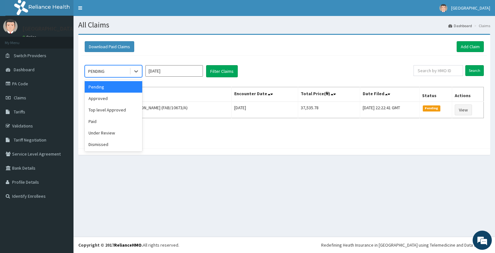
click at [121, 68] on div "PENDING" at bounding box center [107, 71] width 44 height 10
click at [117, 136] on div "Under Review" at bounding box center [114, 133] width 58 height 12
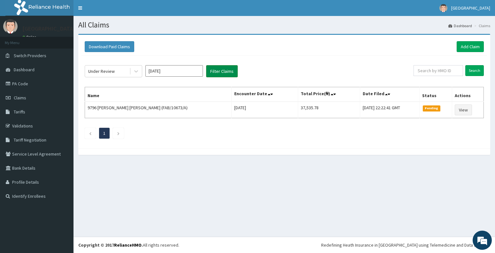
click at [219, 73] on button "Filter Claims" at bounding box center [222, 71] width 32 height 12
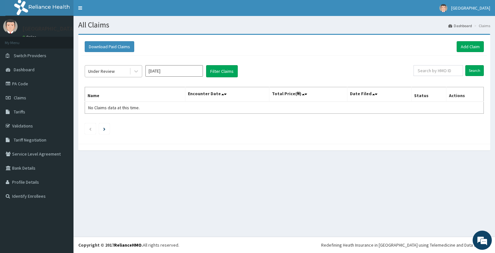
click at [114, 69] on div "Under Review" at bounding box center [101, 71] width 27 height 6
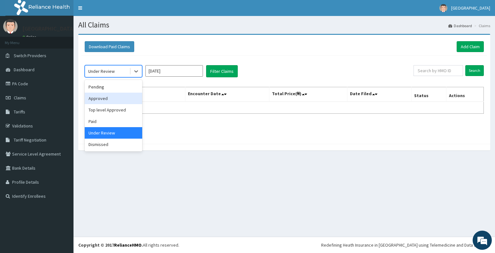
click at [120, 96] on div "Approved" at bounding box center [114, 99] width 58 height 12
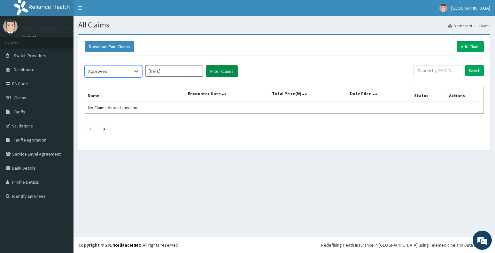
click at [217, 71] on button "Filter Claims" at bounding box center [222, 71] width 32 height 12
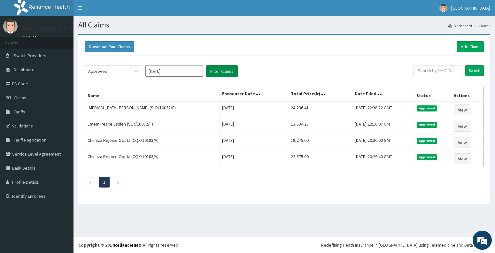
click at [217, 71] on button "Filter Claims" at bounding box center [222, 71] width 32 height 12
click at [472, 45] on link "Add Claim" at bounding box center [470, 46] width 27 height 11
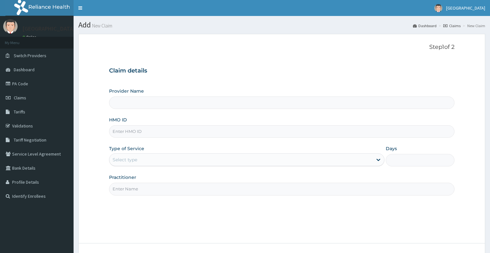
click at [125, 132] on input "HMO ID" at bounding box center [281, 131] width 345 height 12
type input "[GEOGRAPHIC_DATA]"
type input "SLR/10032/D"
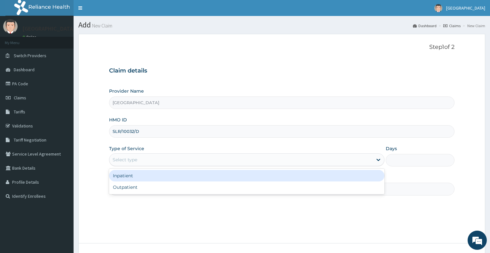
click at [125, 160] on div "Select type" at bounding box center [125, 160] width 25 height 6
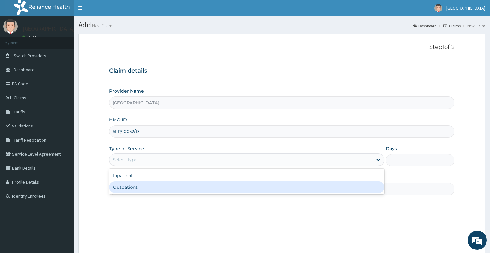
click at [130, 189] on div "Outpatient" at bounding box center [246, 188] width 275 height 12
type input "1"
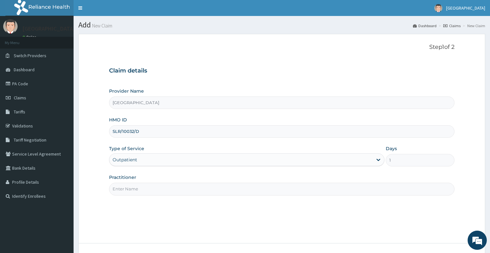
click at [131, 190] on input "Practitioner" at bounding box center [281, 189] width 345 height 12
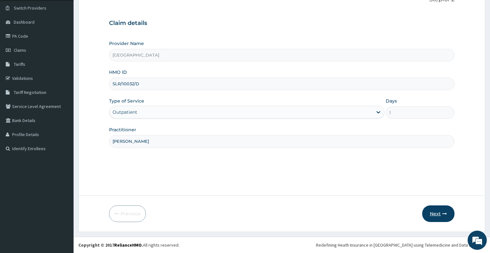
type input "DR BABALOLA"
click at [433, 213] on button "Next" at bounding box center [438, 214] width 32 height 17
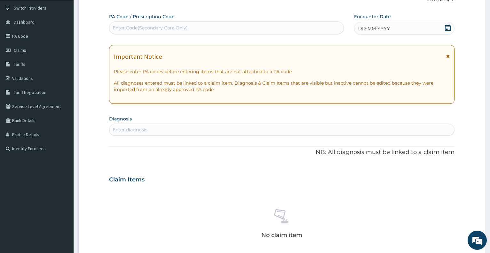
click at [449, 28] on icon at bounding box center [448, 28] width 6 height 6
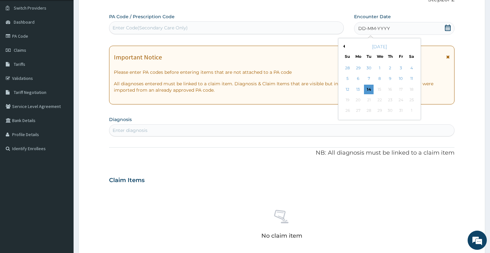
click at [343, 45] on button "Previous Month" at bounding box center [343, 46] width 3 height 3
click at [399, 91] on div "15" at bounding box center [401, 90] width 10 height 10
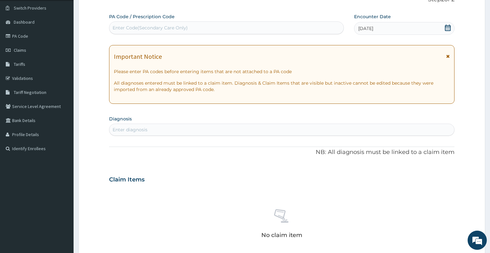
click at [196, 131] on div "Enter diagnosis" at bounding box center [281, 130] width 345 height 10
type input "UPPER"
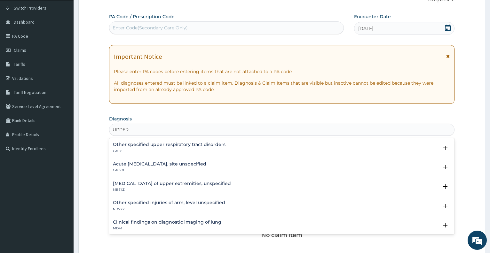
click at [185, 165] on h4 "Acute upper respiratory infection, site unspecified" at bounding box center [159, 164] width 93 height 5
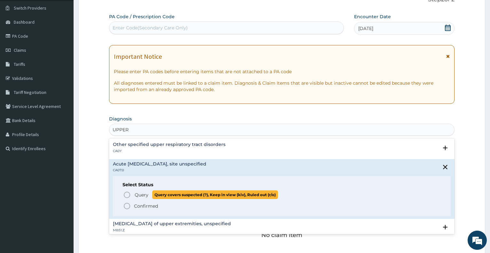
click at [137, 197] on span "Query" at bounding box center [142, 195] width 14 height 6
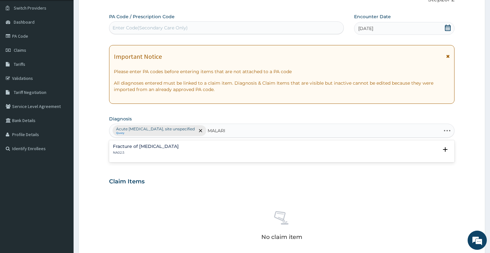
type input "MALARIA"
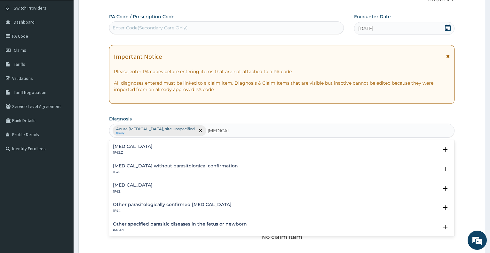
click at [130, 193] on p "1F4Z" at bounding box center [133, 192] width 40 height 4
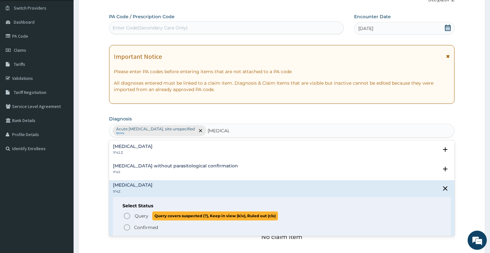
click at [129, 215] on circle "status option query" at bounding box center [127, 216] width 6 height 6
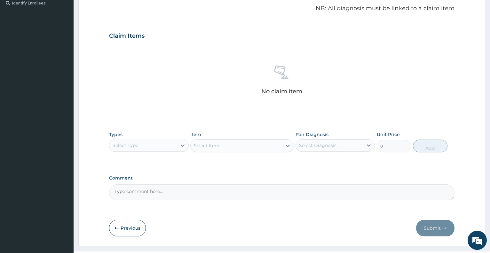
scroll to position [208, 0]
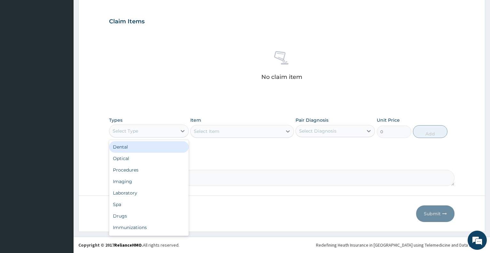
click at [132, 128] on div "Select Type" at bounding box center [126, 131] width 26 height 6
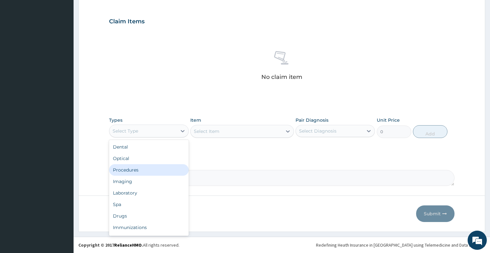
click at [130, 170] on div "Procedures" at bounding box center [148, 170] width 79 height 12
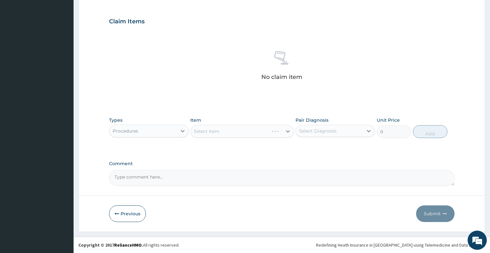
click at [237, 133] on div "Select Item" at bounding box center [242, 131] width 104 height 13
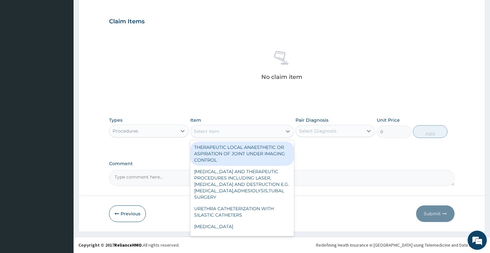
click at [237, 133] on div "Select Item" at bounding box center [236, 131] width 91 height 10
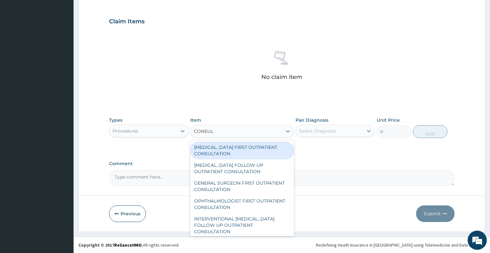
type input "CONSULT"
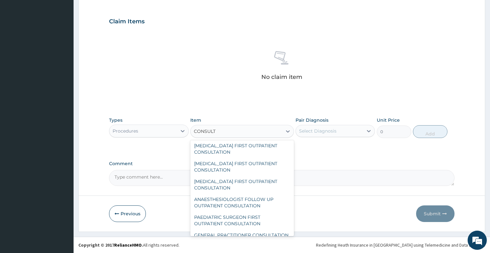
scroll to position [881, 0]
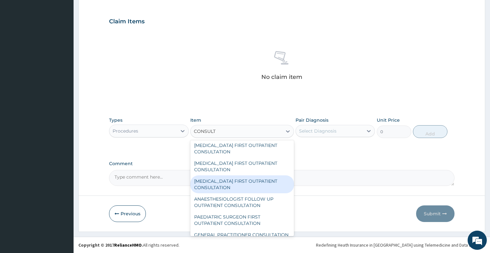
click at [250, 193] on div "PEDIATRICIAN FIRST OUTPATIENT CONSULTATION" at bounding box center [242, 185] width 104 height 18
type input "20425"
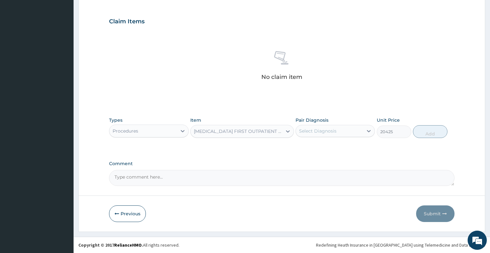
click at [328, 133] on div "Select Diagnosis" at bounding box center [317, 131] width 37 height 6
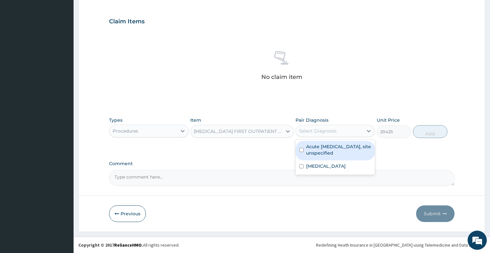
click at [328, 150] on label "Acute upper respiratory infection, site unspecified" at bounding box center [338, 150] width 65 height 13
checkbox input "true"
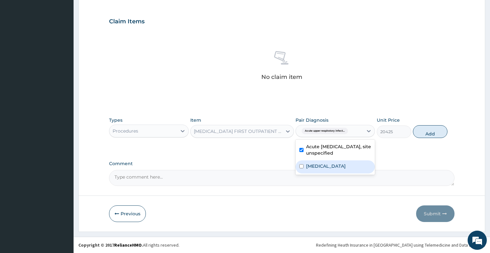
click at [330, 165] on label "Malaria, unspecified" at bounding box center [326, 166] width 40 height 6
checkbox input "true"
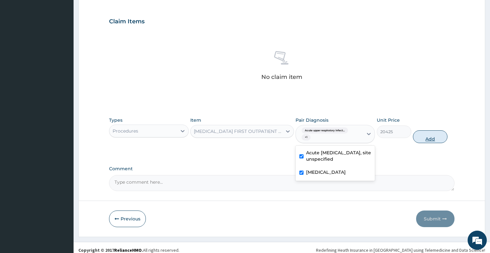
click at [425, 136] on button "Add" at bounding box center [430, 136] width 35 height 13
type input "0"
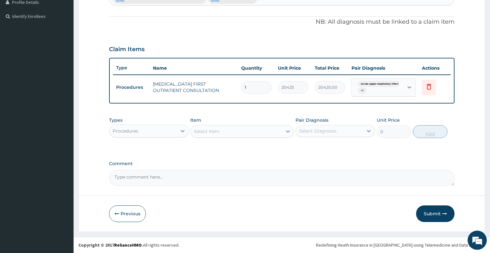
scroll to position [180, 0]
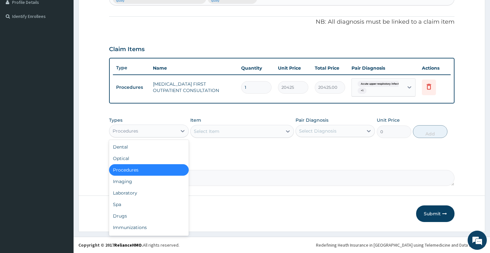
click at [155, 131] on div "Procedures" at bounding box center [142, 131] width 67 height 10
type input "DR"
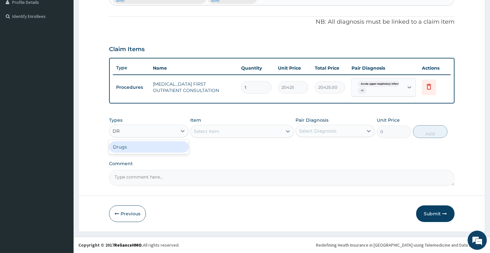
click at [166, 150] on div "Drugs" at bounding box center [148, 147] width 79 height 12
click at [211, 135] on div "Select Item" at bounding box center [242, 131] width 104 height 13
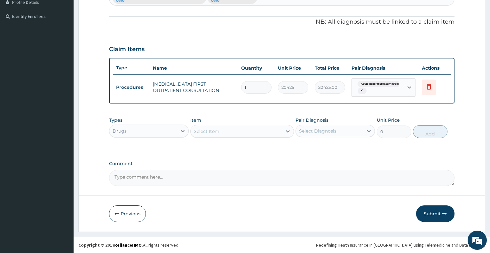
click at [211, 135] on div "Select Item" at bounding box center [236, 131] width 91 height 10
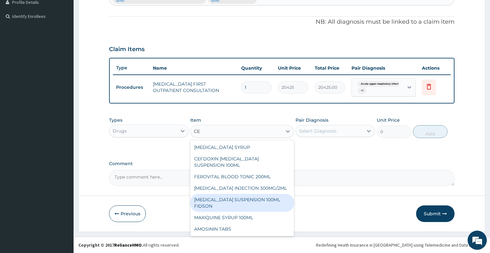
type input "CEF"
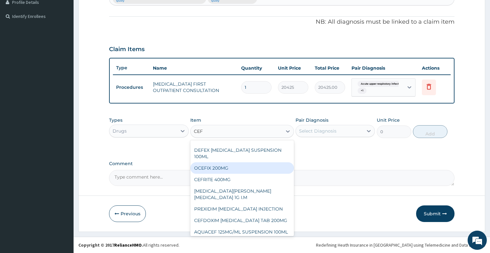
scroll to position [69, 0]
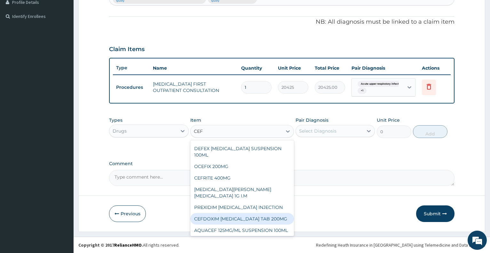
click at [275, 213] on div "CEFDOXIM CEFPODOXIME TAB 200MG" at bounding box center [242, 219] width 104 height 12
type input "236.5"
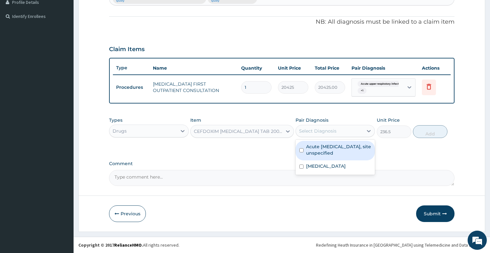
click at [336, 132] on div "Select Diagnosis" at bounding box center [329, 131] width 67 height 10
click at [331, 155] on label "Acute upper respiratory infection, site unspecified" at bounding box center [338, 150] width 65 height 13
checkbox input "true"
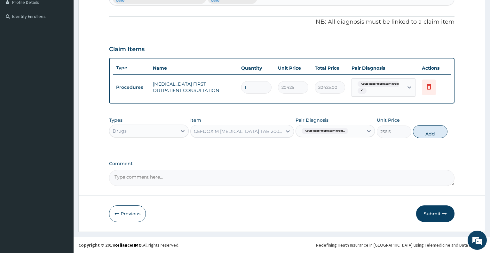
click at [427, 138] on button "Add" at bounding box center [430, 131] width 35 height 13
type input "0"
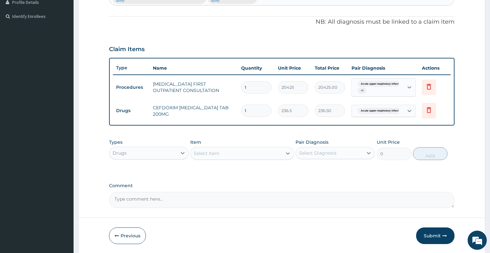
type input "10"
type input "2365.00"
type input "10"
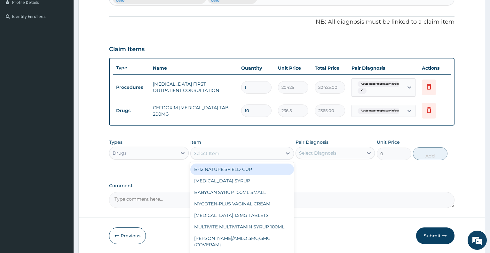
click at [239, 154] on div "Select Item" at bounding box center [236, 153] width 91 height 10
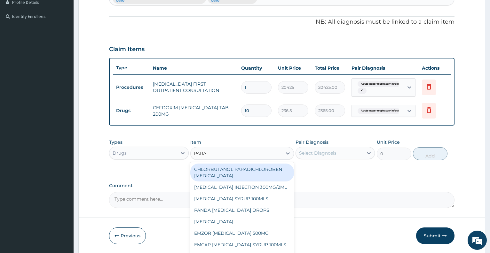
type input "PARAC"
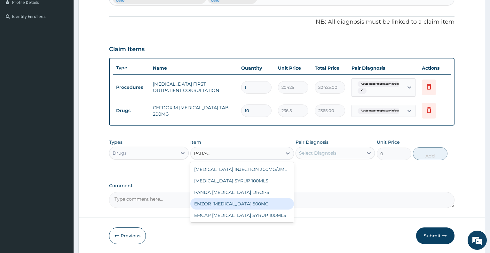
click at [247, 202] on div "EMZOR PARACETAMOL 500MG" at bounding box center [242, 204] width 104 height 12
type input "23.64999961853027"
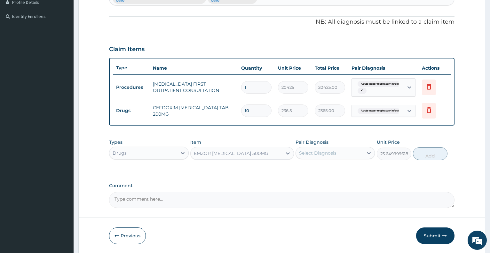
click at [324, 152] on div "Select Diagnosis" at bounding box center [317, 153] width 37 height 6
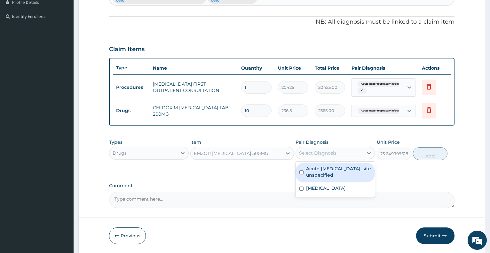
click at [326, 170] on label "Acute upper respiratory infection, site unspecified" at bounding box center [338, 172] width 65 height 13
checkbox input "true"
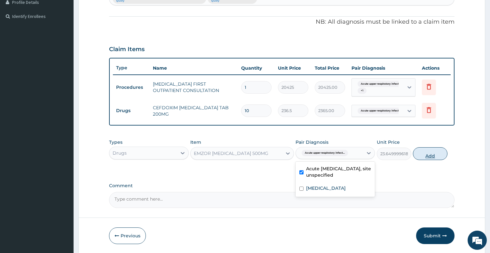
click at [429, 154] on button "Add" at bounding box center [430, 153] width 35 height 13
type input "0"
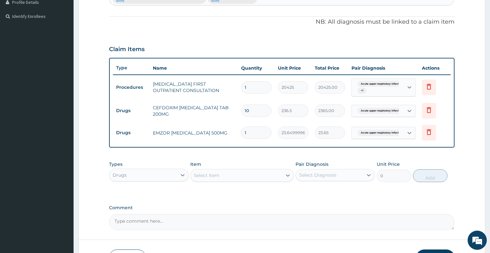
type input "0.00"
type input "9"
type input "212.85"
type input "9"
click at [143, 178] on div "Drugs" at bounding box center [142, 175] width 67 height 10
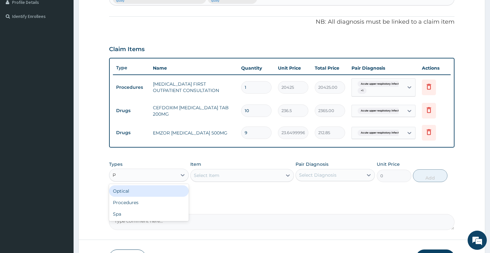
type input "PR"
click at [155, 194] on div "Procedures" at bounding box center [148, 191] width 79 height 12
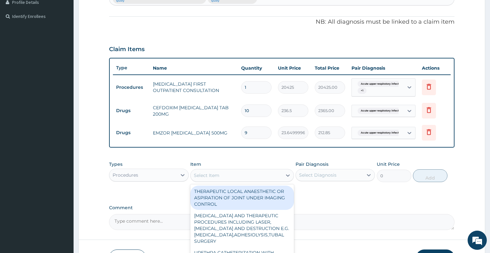
click at [217, 176] on div "Select Item" at bounding box center [207, 175] width 26 height 6
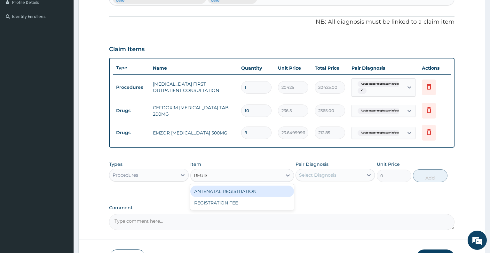
type input "REGIST"
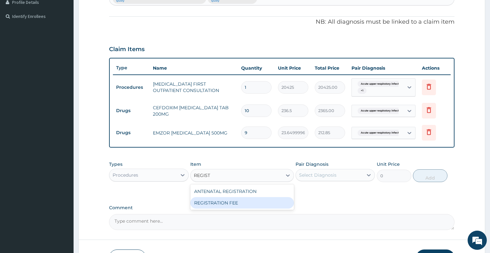
click at [227, 201] on div "REGISTRATION FEE" at bounding box center [242, 203] width 104 height 12
type input "2150"
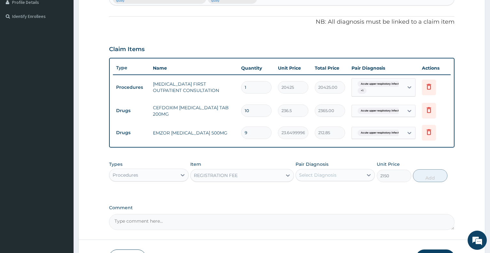
click at [316, 177] on div "Select Diagnosis" at bounding box center [317, 175] width 37 height 6
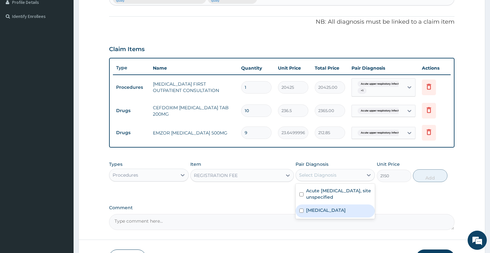
click at [326, 215] on div "Malaria, unspecified" at bounding box center [334, 211] width 79 height 13
checkbox input "true"
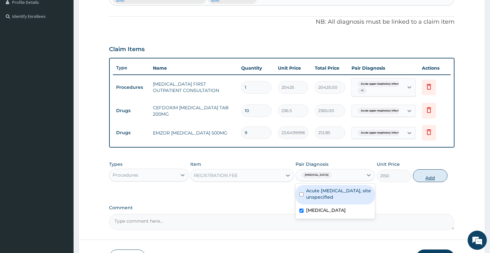
click at [426, 178] on button "Add" at bounding box center [430, 175] width 35 height 13
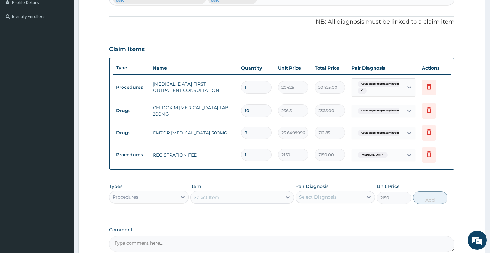
type input "0"
click at [163, 197] on div "Procedures" at bounding box center [142, 197] width 67 height 10
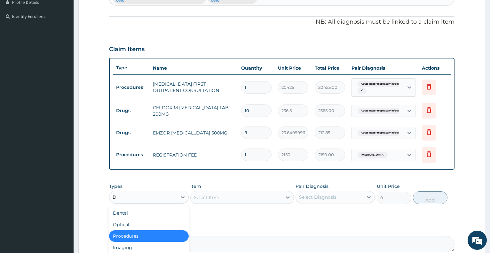
type input "DR"
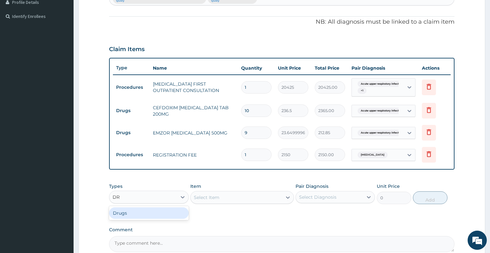
click at [155, 219] on div "Drugs" at bounding box center [148, 213] width 79 height 14
click at [155, 215] on div "Drugs" at bounding box center [148, 214] width 79 height 12
click at [215, 202] on div "Select Item" at bounding box center [242, 197] width 104 height 13
click at [220, 200] on div "Select Item" at bounding box center [236, 198] width 91 height 10
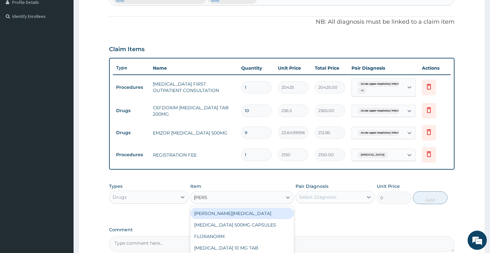
type input "LORAT"
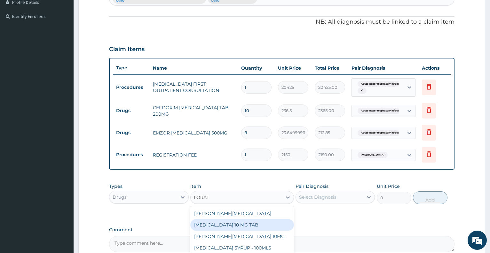
click at [237, 226] on div "LORATADINE 10 MG TAB" at bounding box center [242, 225] width 104 height 12
type input "59.125"
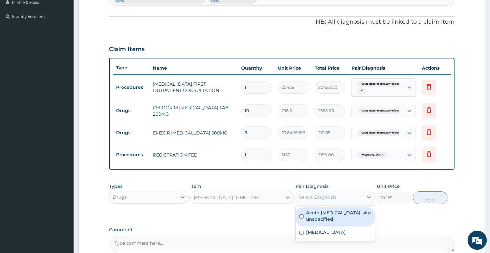
click at [316, 199] on div "Select Diagnosis" at bounding box center [317, 197] width 37 height 6
click at [321, 218] on label "Acute upper respiratory infection, site unspecified" at bounding box center [338, 216] width 65 height 13
checkbox input "true"
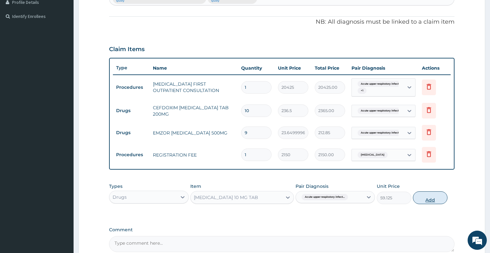
click at [420, 200] on button "Add" at bounding box center [430, 198] width 35 height 13
type input "0"
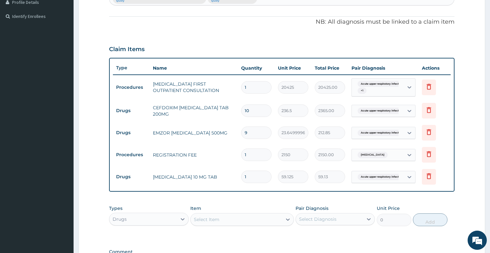
type input "0.00"
type input "5"
type input "295.63"
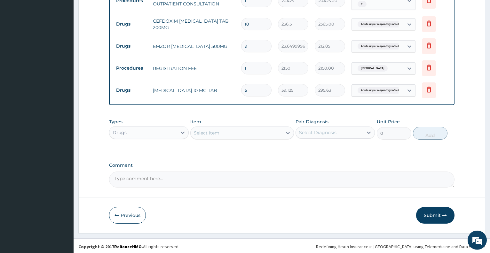
scroll to position [268, 0]
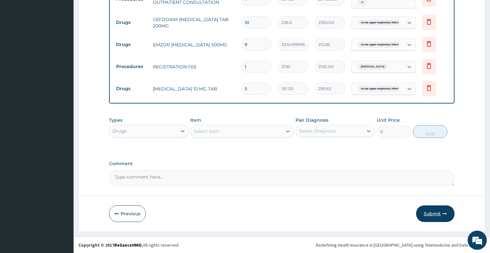
type input "5"
click at [427, 213] on button "Submit" at bounding box center [435, 214] width 38 height 17
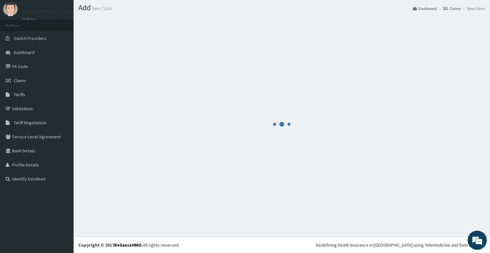
scroll to position [17, 0]
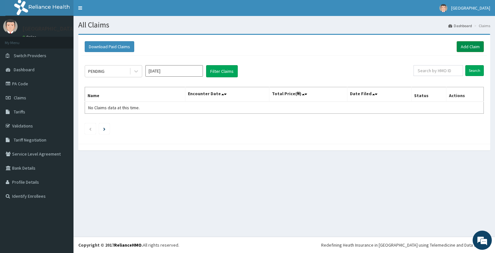
click at [465, 48] on link "Add Claim" at bounding box center [470, 46] width 27 height 11
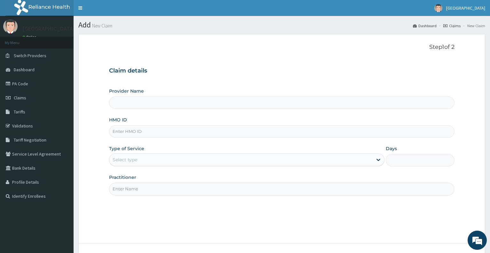
click at [165, 101] on input "Provider Name" at bounding box center [281, 103] width 345 height 12
click at [148, 131] on input "HMO ID" at bounding box center [281, 131] width 345 height 12
type input "[GEOGRAPHIC_DATA]"
type input "TCE/10265/A"
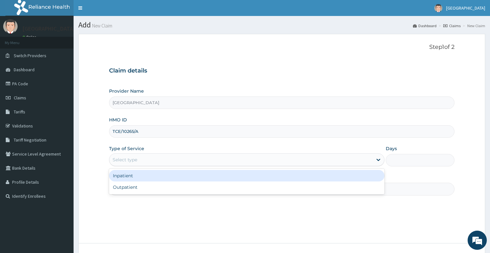
click at [154, 158] on div "Select type" at bounding box center [240, 160] width 263 height 10
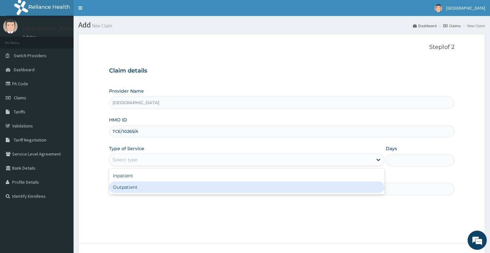
click at [147, 188] on div "Outpatient" at bounding box center [246, 188] width 275 height 12
type input "1"
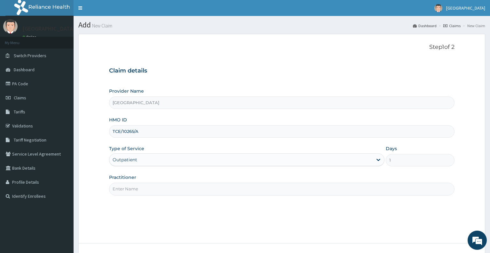
click at [142, 188] on input "Practitioner" at bounding box center [281, 189] width 345 height 12
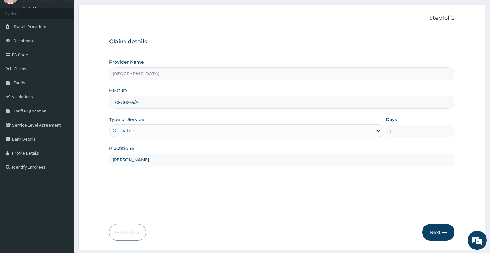
scroll to position [48, 0]
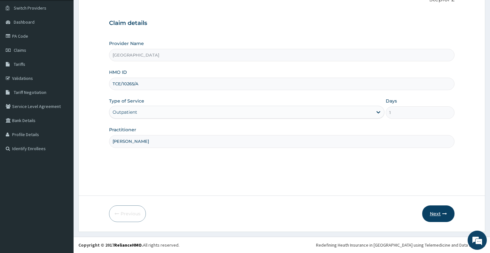
type input "[PERSON_NAME]"
click at [437, 213] on button "Next" at bounding box center [438, 214] width 32 height 17
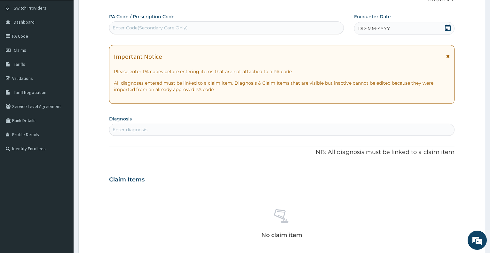
click at [448, 29] on icon at bounding box center [447, 28] width 6 height 6
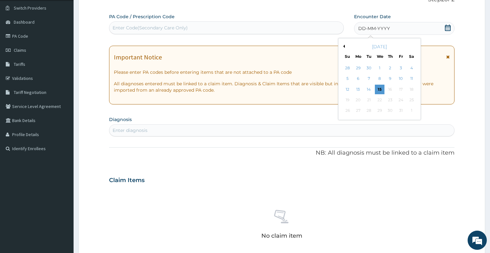
click at [345, 46] on div "[DATE]" at bounding box center [379, 46] width 77 height 6
click at [344, 47] on button "Previous Month" at bounding box center [343, 46] width 3 height 3
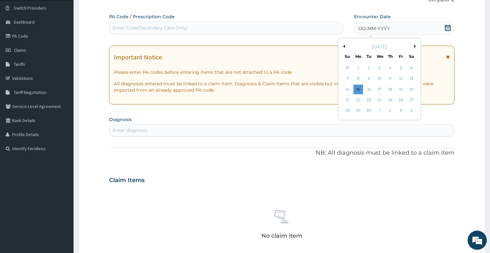
click at [344, 47] on button "Previous Month" at bounding box center [343, 46] width 3 height 3
click at [401, 89] on div "15" at bounding box center [401, 90] width 10 height 10
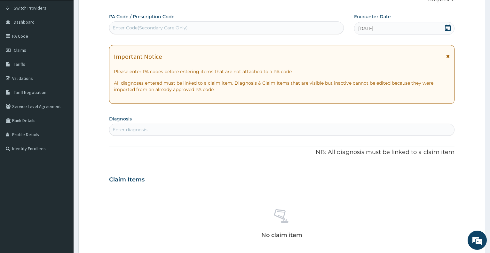
click at [173, 130] on div "Enter diagnosis" at bounding box center [281, 130] width 345 height 10
type input "SEPSI"
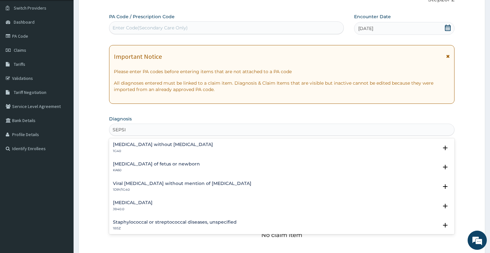
click at [127, 153] on p "1G40" at bounding box center [163, 151] width 100 height 4
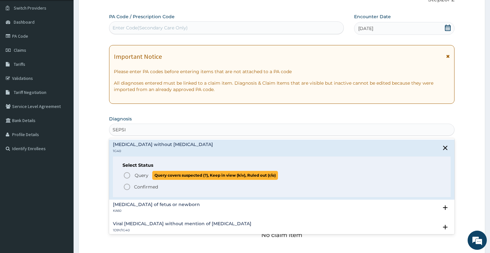
click at [138, 176] on span "Query" at bounding box center [142, 175] width 14 height 6
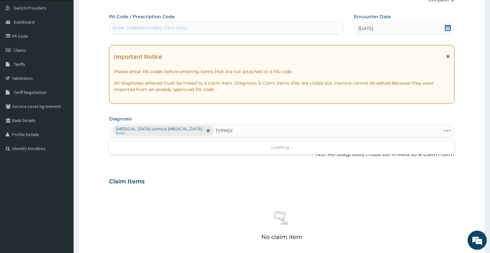
type input "[MEDICAL_DATA]"
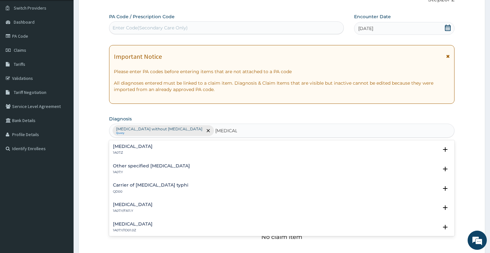
click at [127, 162] on div "Other specified [MEDICAL_DATA] 1A07.Y Select Status Query Query covers suspecte…" at bounding box center [281, 171] width 345 height 20
click at [127, 148] on h4 "[MEDICAL_DATA]" at bounding box center [133, 146] width 40 height 5
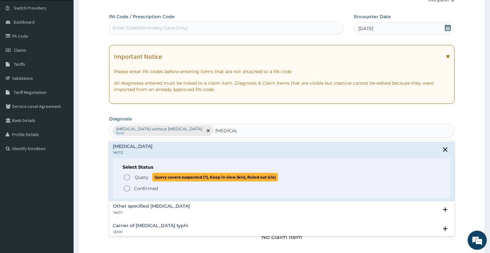
click at [139, 179] on span "Query" at bounding box center [142, 177] width 14 height 6
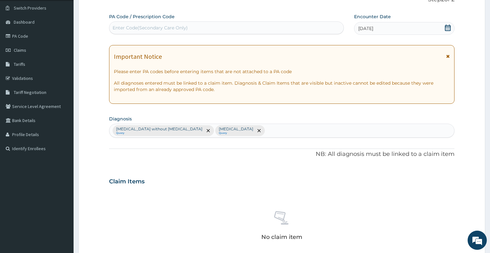
scroll to position [208, 0]
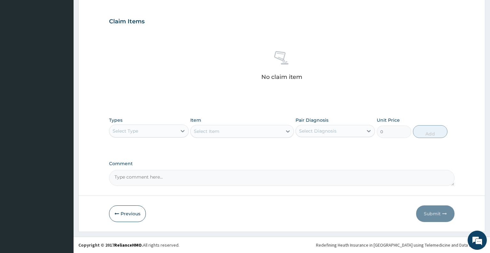
click at [163, 133] on div "Select Type" at bounding box center [142, 131] width 67 height 10
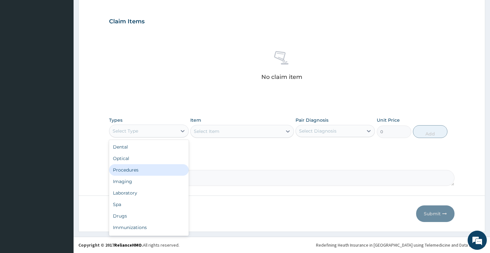
click at [146, 169] on div "Procedures" at bounding box center [148, 170] width 79 height 12
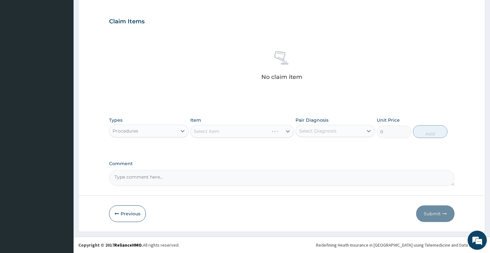
click at [243, 128] on div "Select Item" at bounding box center [242, 131] width 104 height 13
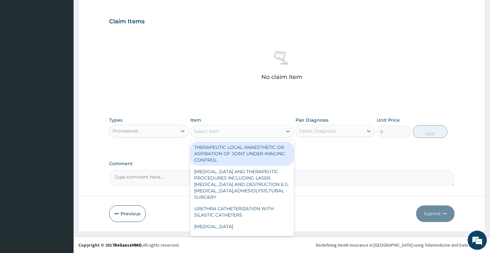
click at [243, 130] on div "Select Item" at bounding box center [236, 131] width 91 height 10
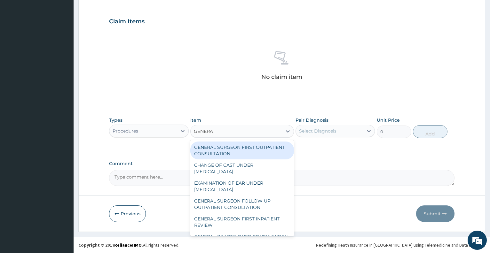
type input "GENERAL"
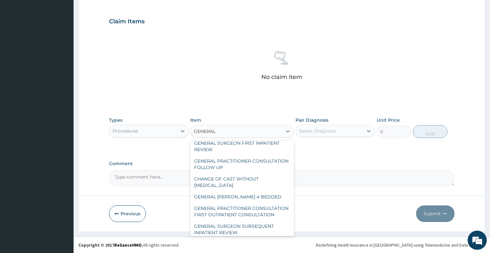
scroll to position [86, 0]
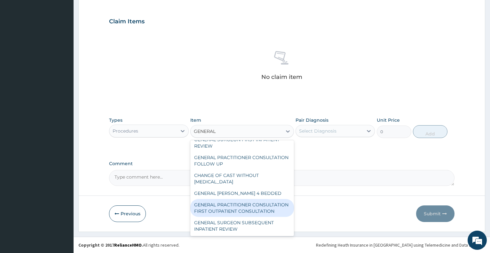
click at [250, 206] on div "GENERAL PRACTITIONER CONSULTATION FIRST OUTPATIENT CONSULTATION" at bounding box center [242, 208] width 104 height 18
type input "3547.5"
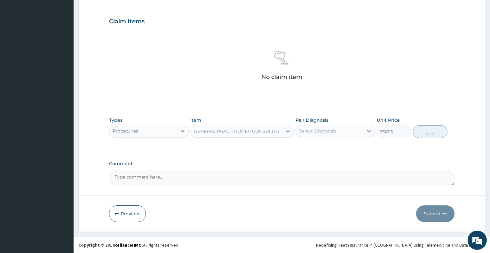
click at [322, 131] on div "Select Diagnosis" at bounding box center [317, 131] width 37 height 6
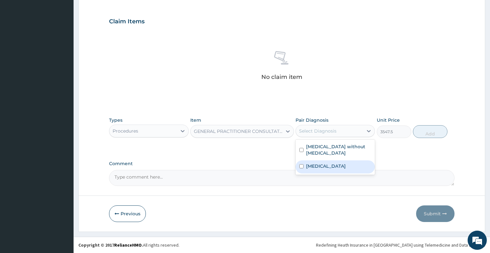
click at [326, 161] on div "[MEDICAL_DATA]" at bounding box center [334, 167] width 79 height 13
checkbox input "true"
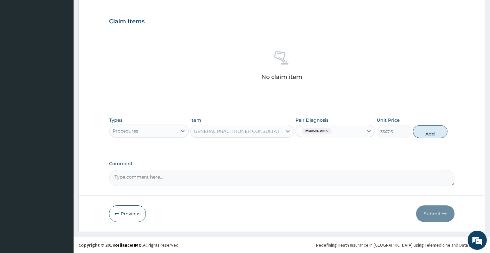
click at [432, 128] on button "Add" at bounding box center [430, 131] width 35 height 13
type input "0"
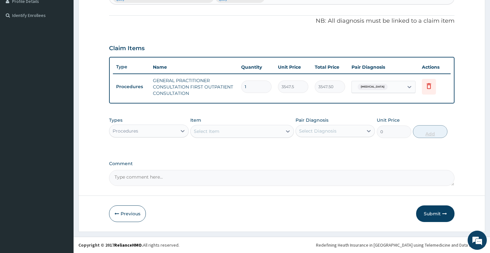
scroll to position [181, 0]
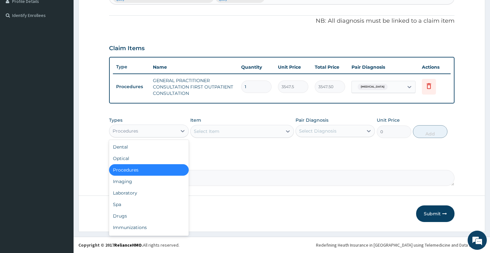
click at [158, 131] on div "Procedures" at bounding box center [142, 131] width 67 height 10
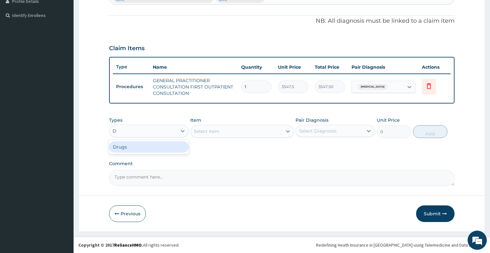
type input "DR"
click at [152, 144] on div "Drugs" at bounding box center [148, 147] width 79 height 12
click at [226, 133] on div "Select Item" at bounding box center [242, 131] width 104 height 13
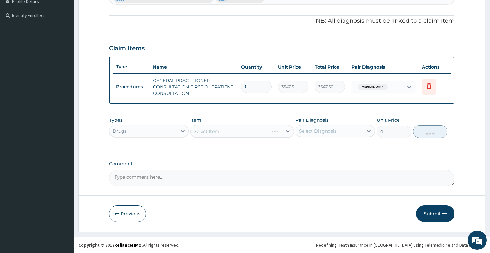
click at [226, 133] on div "Select Item" at bounding box center [242, 131] width 104 height 13
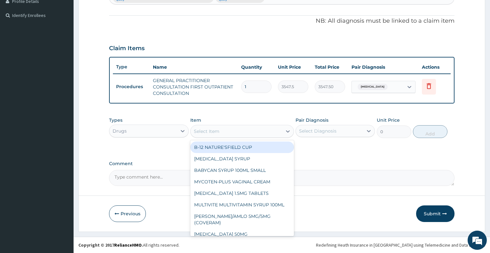
click at [226, 133] on div "Select Item" at bounding box center [236, 131] width 91 height 10
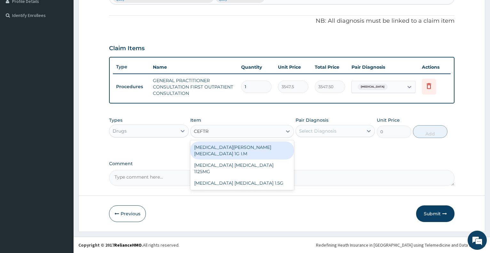
type input "CEFTRI"
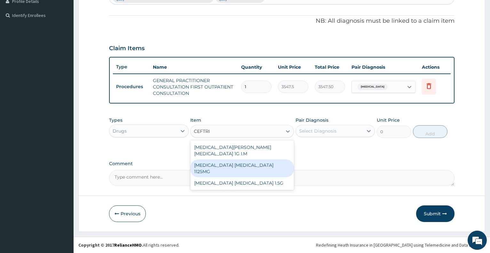
click at [239, 164] on div "[MEDICAL_DATA] [MEDICAL_DATA] 1125MG" at bounding box center [242, 169] width 104 height 18
type input "2365"
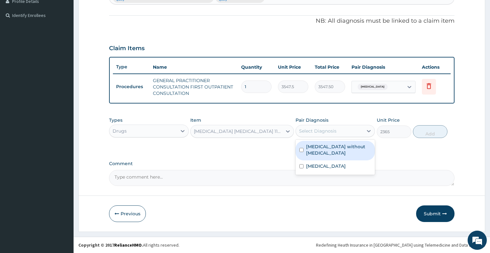
click at [321, 131] on div "Select Diagnosis" at bounding box center [317, 131] width 37 height 6
click at [325, 148] on label "[MEDICAL_DATA] without [MEDICAL_DATA]" at bounding box center [338, 150] width 65 height 13
checkbox input "true"
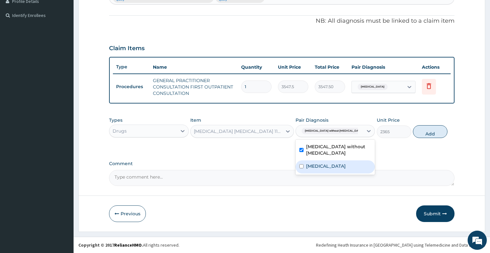
click at [328, 163] on label "[MEDICAL_DATA]" at bounding box center [326, 166] width 40 height 6
checkbox input "true"
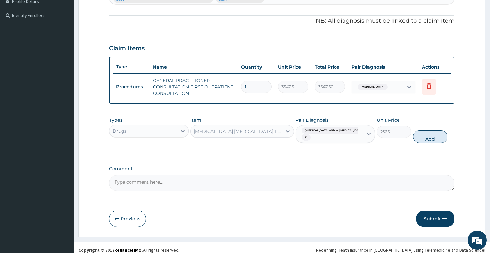
click at [427, 131] on button "Add" at bounding box center [430, 136] width 35 height 13
type input "0"
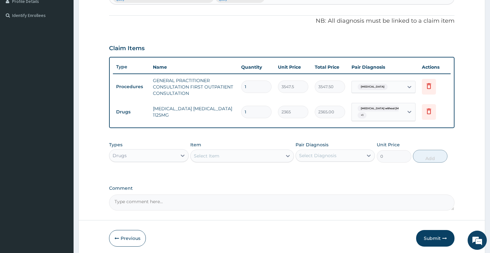
type input "0.00"
type input "7"
type input "16555.00"
type input "7"
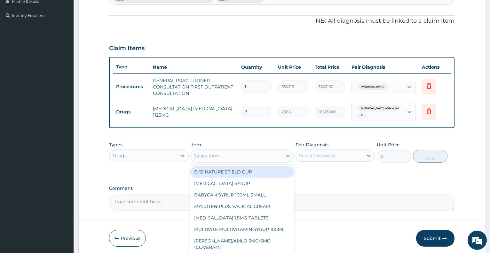
click at [249, 152] on div "Select Item" at bounding box center [236, 156] width 91 height 10
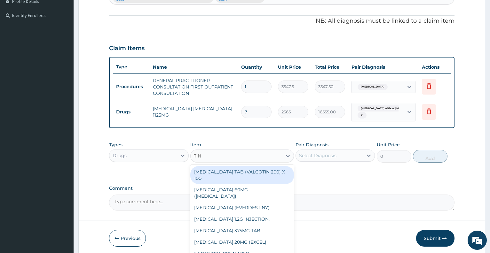
type input "TINI"
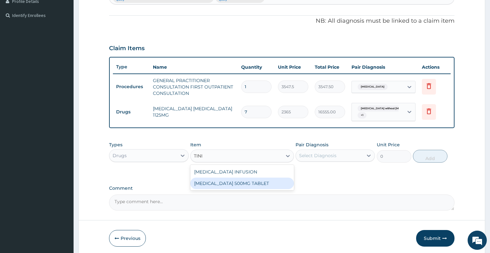
click at [254, 185] on div "[MEDICAL_DATA] 500MG TABLET" at bounding box center [242, 184] width 104 height 12
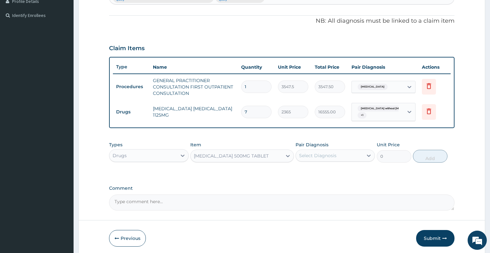
type input "153.7250061035156"
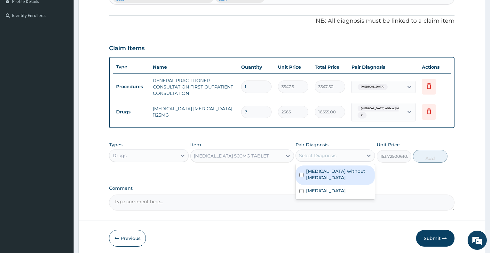
click at [319, 158] on div "Select Diagnosis" at bounding box center [317, 156] width 37 height 6
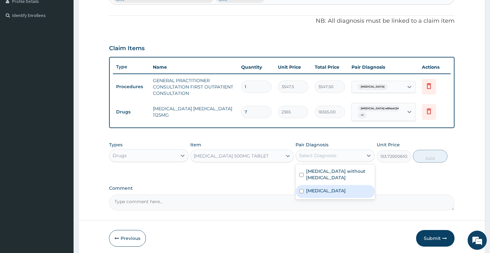
click at [324, 185] on div "Typhoid fever, unspecified" at bounding box center [334, 191] width 79 height 13
checkbox input "true"
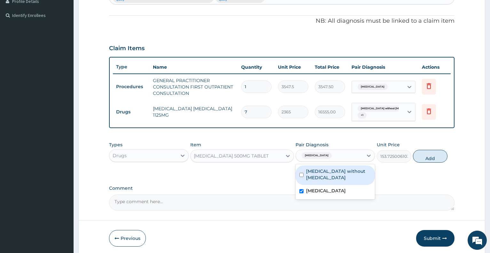
click at [264, 157] on div "TINIDAZOLE 500MG TABLET" at bounding box center [236, 156] width 91 height 10
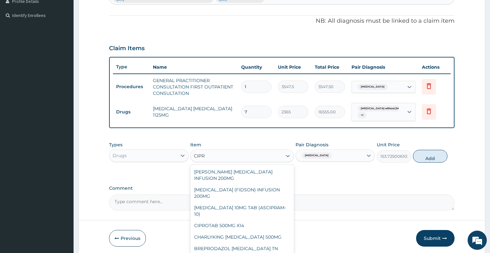
scroll to position [18, 0]
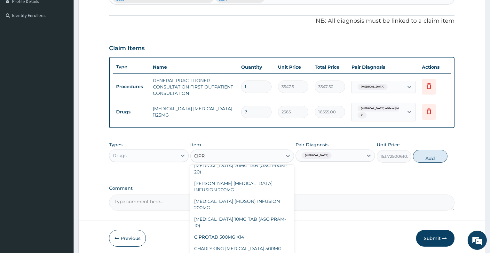
type input "CIPRO"
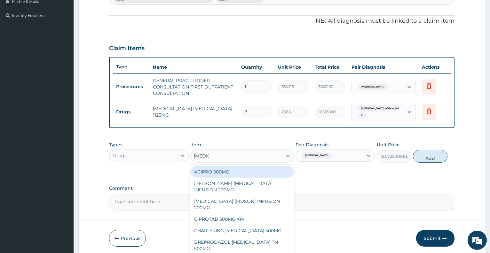
scroll to position [0, 0]
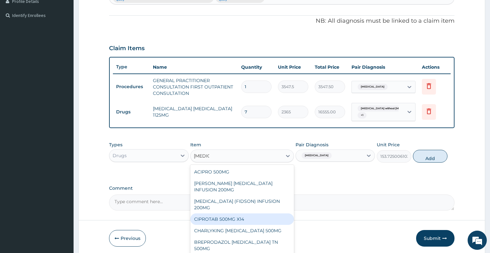
click at [246, 214] on div "CIPROTAB 500MG X14" at bounding box center [242, 220] width 104 height 12
type input "319.2749938964844"
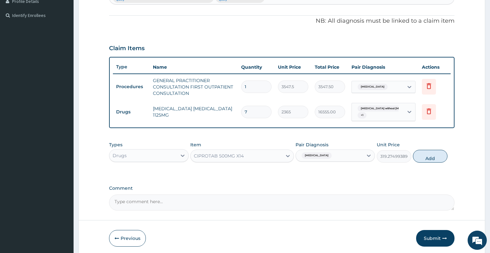
click at [324, 157] on span "Typhoid fever, unspecified" at bounding box center [317, 156] width 30 height 6
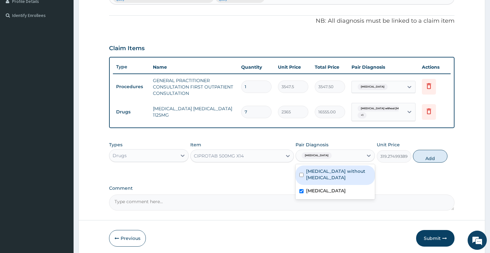
click at [324, 169] on label "Sepsis without septic shock" at bounding box center [338, 174] width 65 height 13
checkbox input "true"
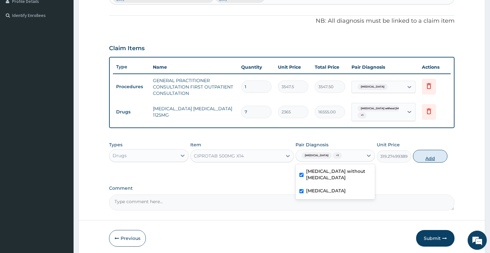
click at [417, 155] on button "Add" at bounding box center [430, 156] width 35 height 13
type input "0"
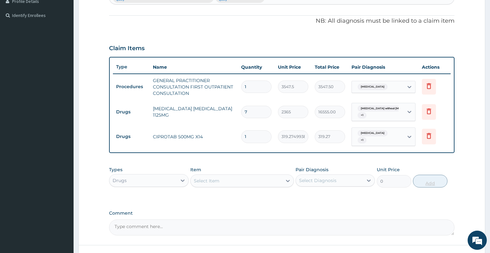
type input "10"
type input "3192.75"
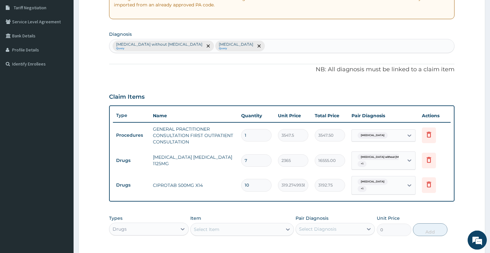
scroll to position [132, 0]
type input "10"
click at [279, 47] on div "Sepsis without septic shock Query Typhoid fever, unspecified Query" at bounding box center [281, 46] width 345 height 13
type input "PEPTIC"
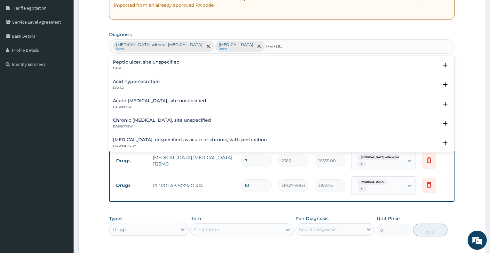
click at [157, 67] on p "DA61" at bounding box center [146, 68] width 67 height 4
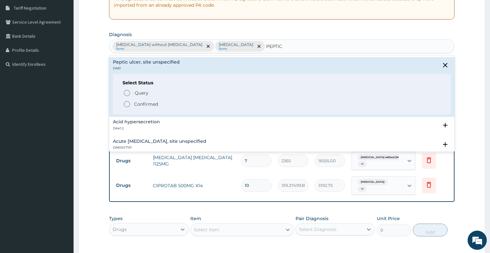
click at [150, 103] on p "Confirmed" at bounding box center [146, 104] width 24 height 6
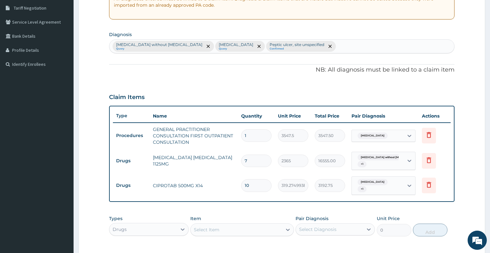
scroll to position [231, 0]
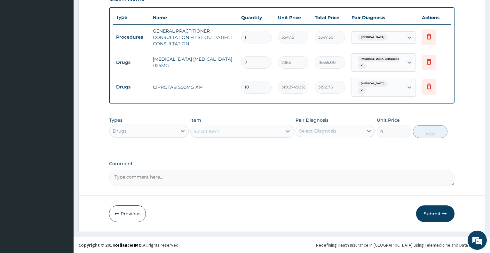
click at [226, 132] on div "Select Item" at bounding box center [236, 131] width 91 height 10
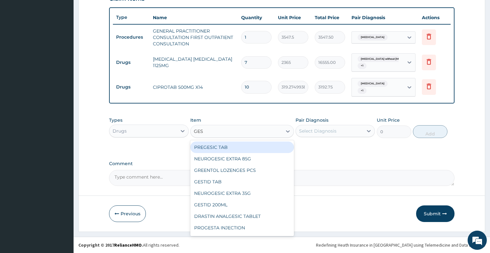
type input "GEST"
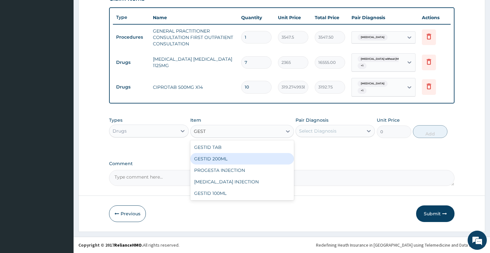
click at [225, 161] on div "GESTID 200ML" at bounding box center [242, 159] width 104 height 12
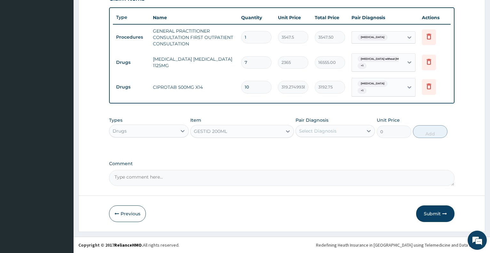
type input "1064.25"
click at [340, 130] on div "Select Diagnosis" at bounding box center [329, 131] width 67 height 10
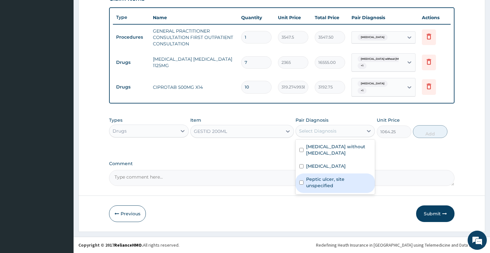
click at [335, 176] on label "Peptic ulcer, site unspecified" at bounding box center [338, 182] width 65 height 13
checkbox input "true"
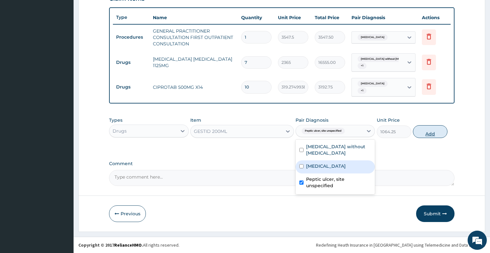
click at [427, 130] on button "Add" at bounding box center [430, 131] width 35 height 13
type input "0"
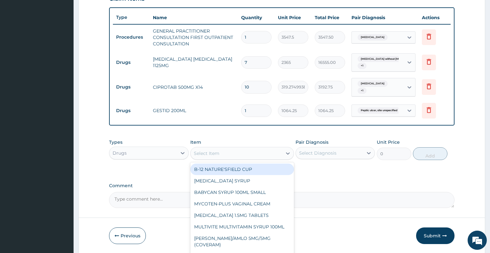
click at [230, 154] on div "Select Item" at bounding box center [236, 153] width 91 height 10
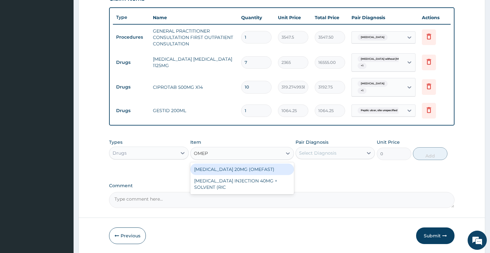
type input "OMEPR"
click at [234, 169] on div "[MEDICAL_DATA] 20MG (OMEFAST)" at bounding box center [242, 170] width 104 height 12
type input "82.7750015258789"
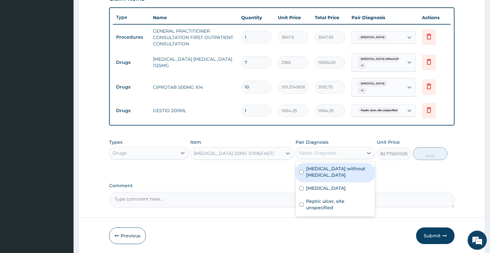
click at [323, 153] on div "Select Diagnosis" at bounding box center [317, 153] width 37 height 6
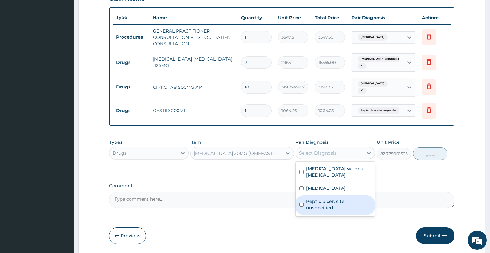
click at [324, 198] on label "Peptic ulcer, site unspecified" at bounding box center [338, 204] width 65 height 13
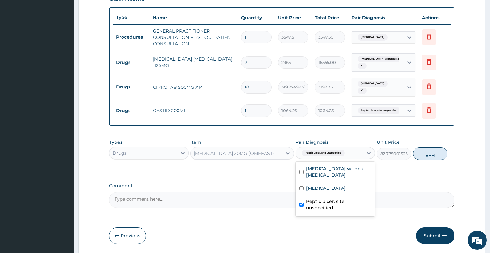
checkbox input "true"
click at [429, 154] on button "Add" at bounding box center [430, 153] width 35 height 13
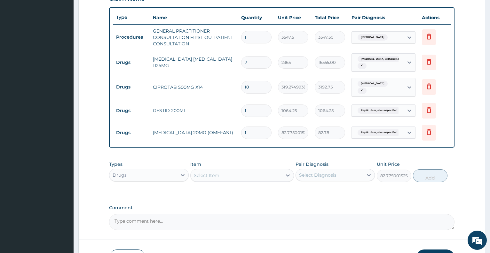
type input "0"
type input "14"
type input "1158.85"
type input "14"
click at [175, 178] on div "Drugs" at bounding box center [142, 175] width 67 height 10
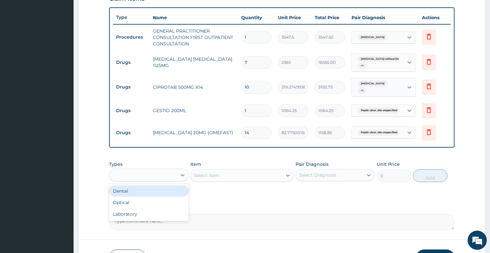
type input "L"
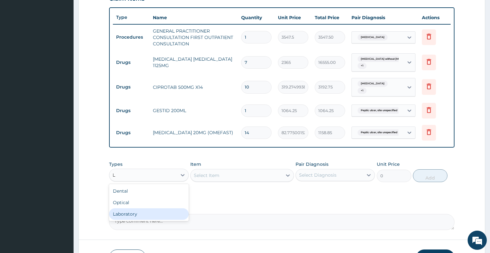
click at [159, 216] on div "Laboratory" at bounding box center [148, 214] width 79 height 12
click at [210, 178] on div "Select Item" at bounding box center [242, 175] width 104 height 13
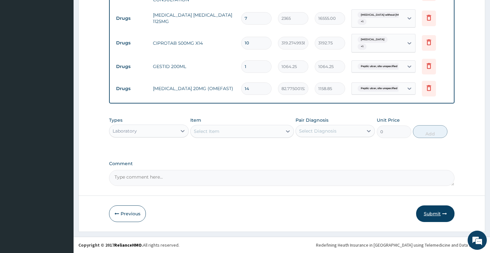
click at [430, 216] on button "Submit" at bounding box center [435, 214] width 38 height 17
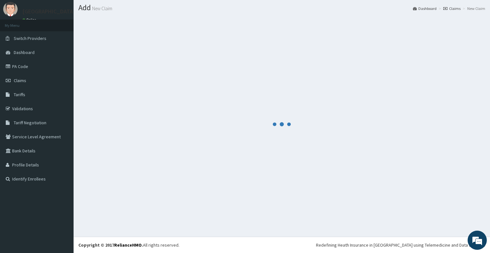
scroll to position [17, 0]
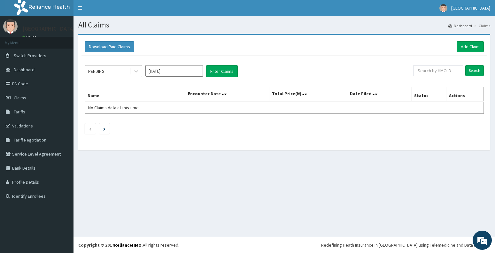
click at [125, 70] on div "PENDING" at bounding box center [107, 71] width 44 height 10
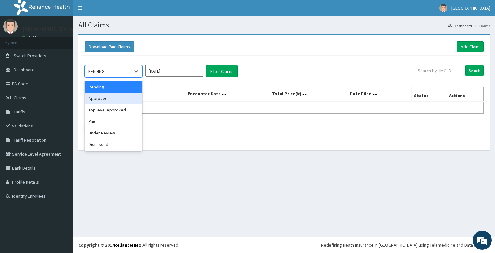
click at [106, 99] on div "Approved" at bounding box center [114, 99] width 58 height 12
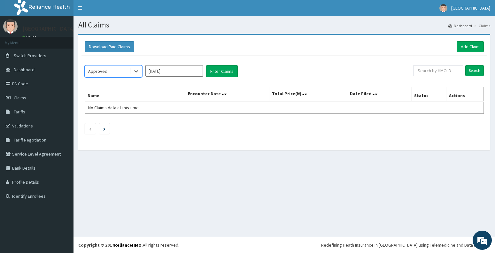
click at [174, 74] on input "[DATE]" at bounding box center [175, 71] width 58 height 12
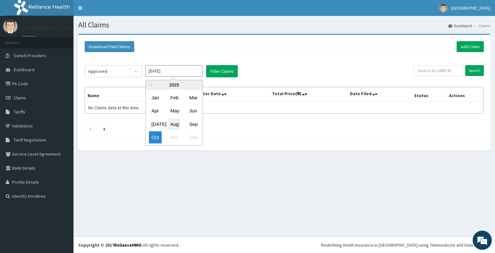
click at [172, 124] on div "Aug" at bounding box center [174, 124] width 13 height 12
type input "[DATE]"
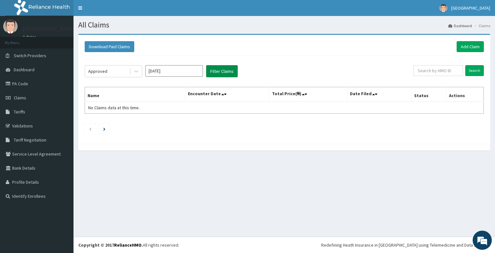
click at [218, 72] on button "Filter Claims" at bounding box center [222, 71] width 32 height 12
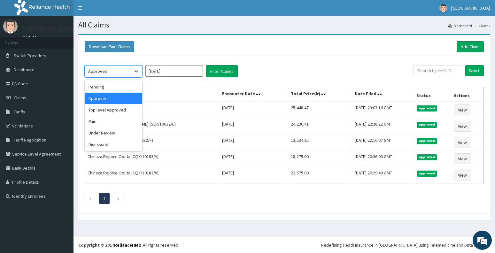
click at [114, 70] on div "Approved" at bounding box center [107, 71] width 44 height 10
click at [103, 88] on div "Pending" at bounding box center [114, 87] width 58 height 12
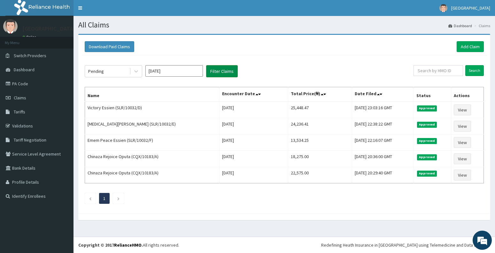
click at [210, 75] on button "Filter Claims" at bounding box center [222, 71] width 32 height 12
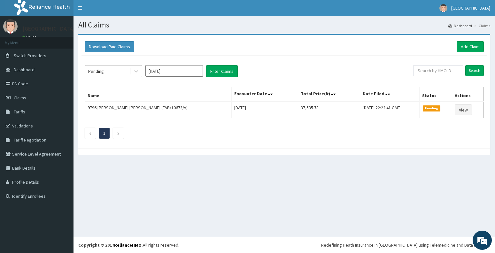
click at [122, 71] on div "Pending" at bounding box center [107, 71] width 44 height 10
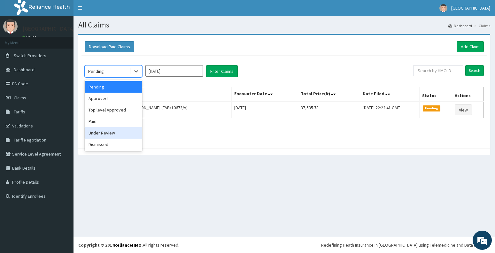
click at [107, 132] on div "Under Review" at bounding box center [114, 133] width 58 height 12
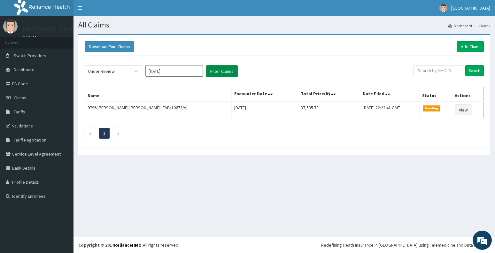
click at [215, 72] on button "Filter Claims" at bounding box center [222, 71] width 32 height 12
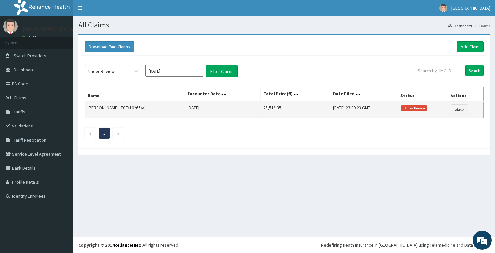
click at [261, 109] on td "25,518.35" at bounding box center [296, 110] width 70 height 17
drag, startPoint x: 251, startPoint y: 109, endPoint x: 271, endPoint y: 112, distance: 20.1
click at [271, 112] on td "25,518.35" at bounding box center [296, 110] width 70 height 17
drag, startPoint x: 121, startPoint y: 105, endPoint x: 145, endPoint y: 102, distance: 23.8
click at [145, 102] on td "[PERSON_NAME] (TCE/10265/A)" at bounding box center [135, 110] width 100 height 17
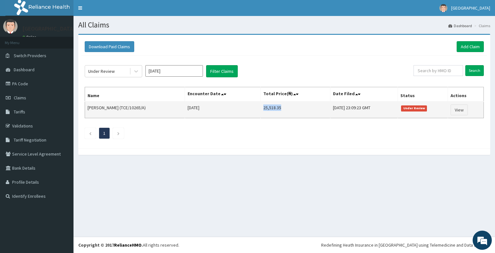
copy td "TCE/10265/A"
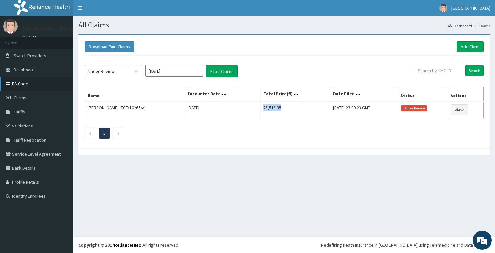
click at [27, 84] on link "PA Code" at bounding box center [37, 84] width 74 height 14
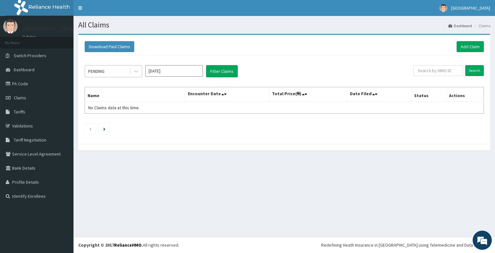
click at [114, 75] on div "PENDING" at bounding box center [107, 71] width 44 height 10
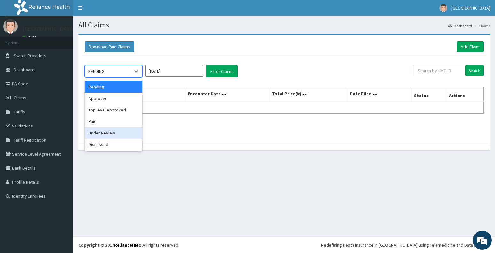
click at [108, 130] on div "Under Review" at bounding box center [114, 133] width 58 height 12
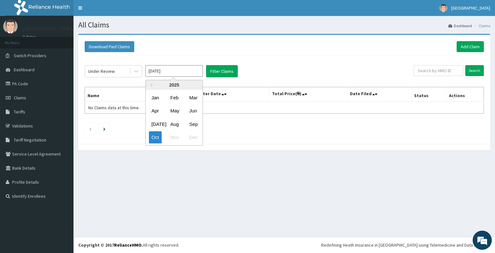
click at [180, 74] on input "[DATE]" at bounding box center [175, 71] width 58 height 12
click at [174, 127] on div "Aug" at bounding box center [174, 124] width 13 height 12
type input "[DATE]"
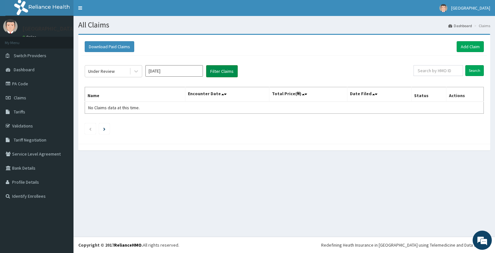
click at [219, 71] on button "Filter Claims" at bounding box center [222, 71] width 32 height 12
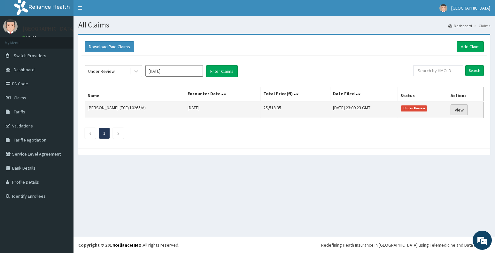
click at [464, 108] on link "View" at bounding box center [459, 110] width 17 height 11
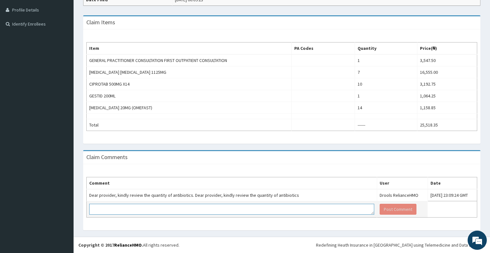
click at [248, 211] on textarea at bounding box center [231, 209] width 285 height 11
type textarea "THAT IS THE QUANTITY ADMINISTERD TO ENROLLEE DAILY FOR 7DAYS"
